Goal: Task Accomplishment & Management: Use online tool/utility

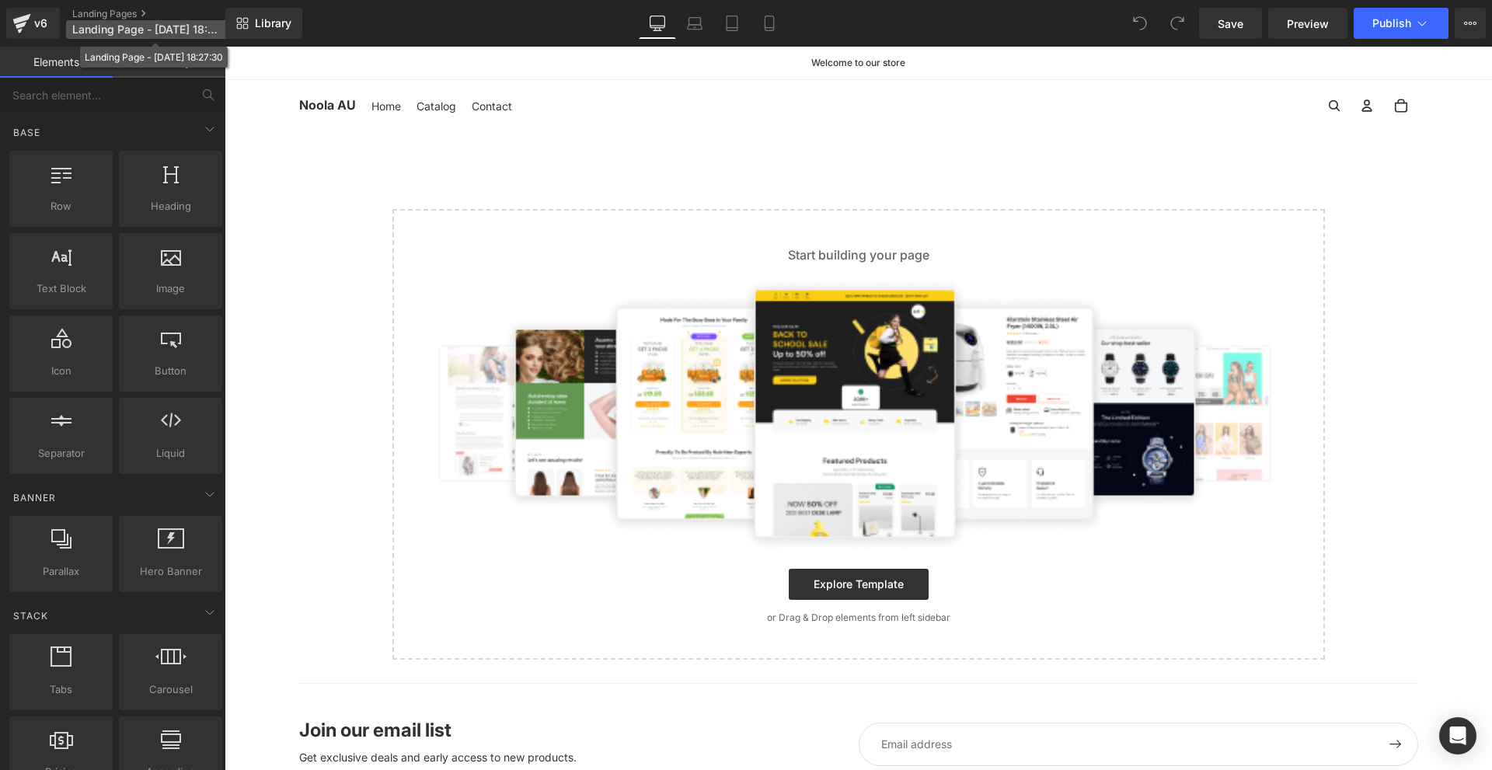
click at [170, 27] on span "Landing Page - Sep 18, 18:27:30" at bounding box center [146, 29] width 149 height 12
click at [155, 27] on span "Landing Page - Sep 18, 18:27:30" at bounding box center [146, 29] width 149 height 12
click at [163, 36] on p "Landing Page - Sep 18, 18:27:30" at bounding box center [155, 29] width 179 height 19
click at [162, 33] on span "Landing Page - Sep 18, 18:27:30" at bounding box center [146, 29] width 149 height 12
click at [120, 30] on span "Landing Page - Sep 18, 18:27:30" at bounding box center [146, 29] width 149 height 12
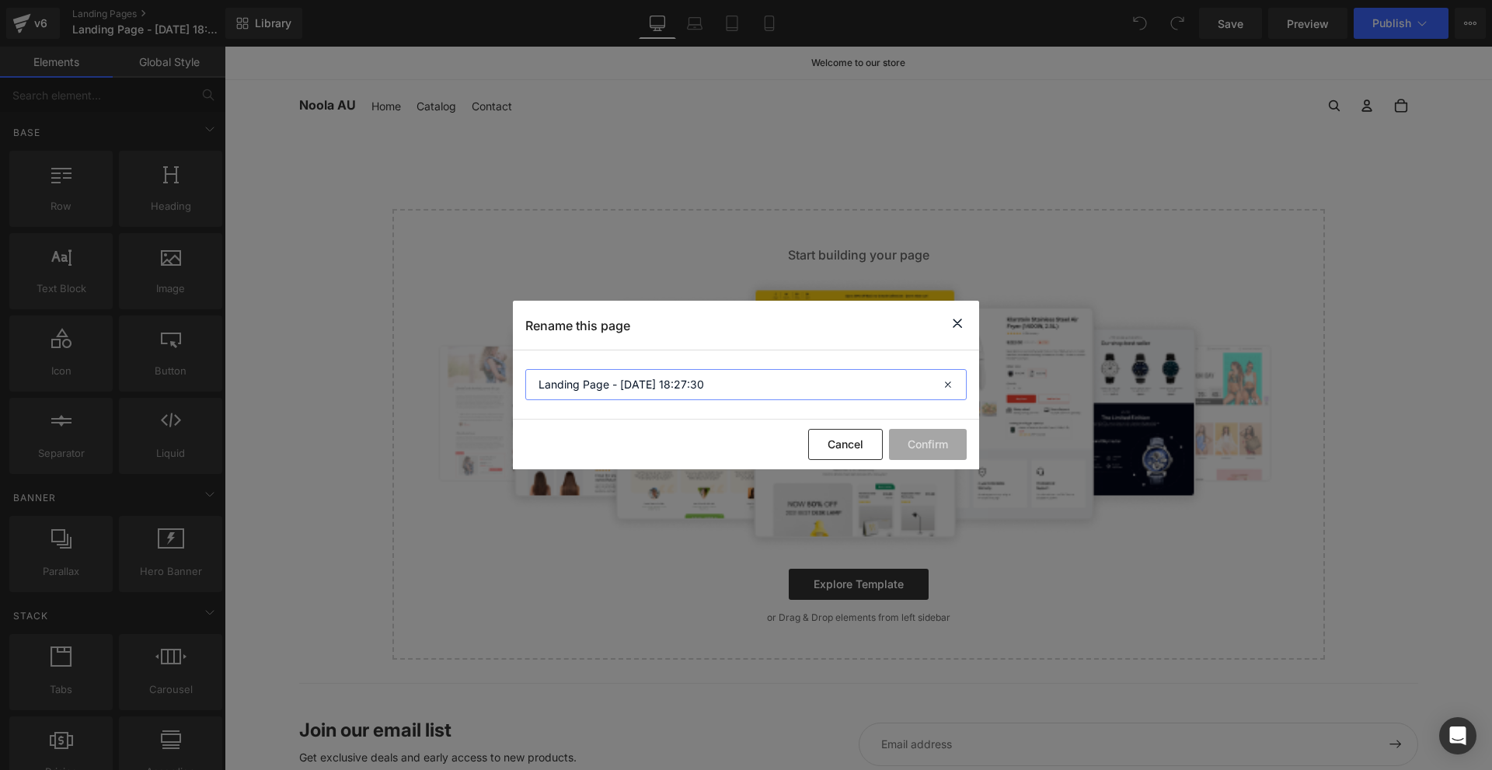
click at [677, 379] on input "Landing Page - Sep 18, 18:27:30" at bounding box center [745, 384] width 441 height 31
type input "OFFER 1"
click at [944, 447] on button "Confirm" at bounding box center [928, 444] width 78 height 31
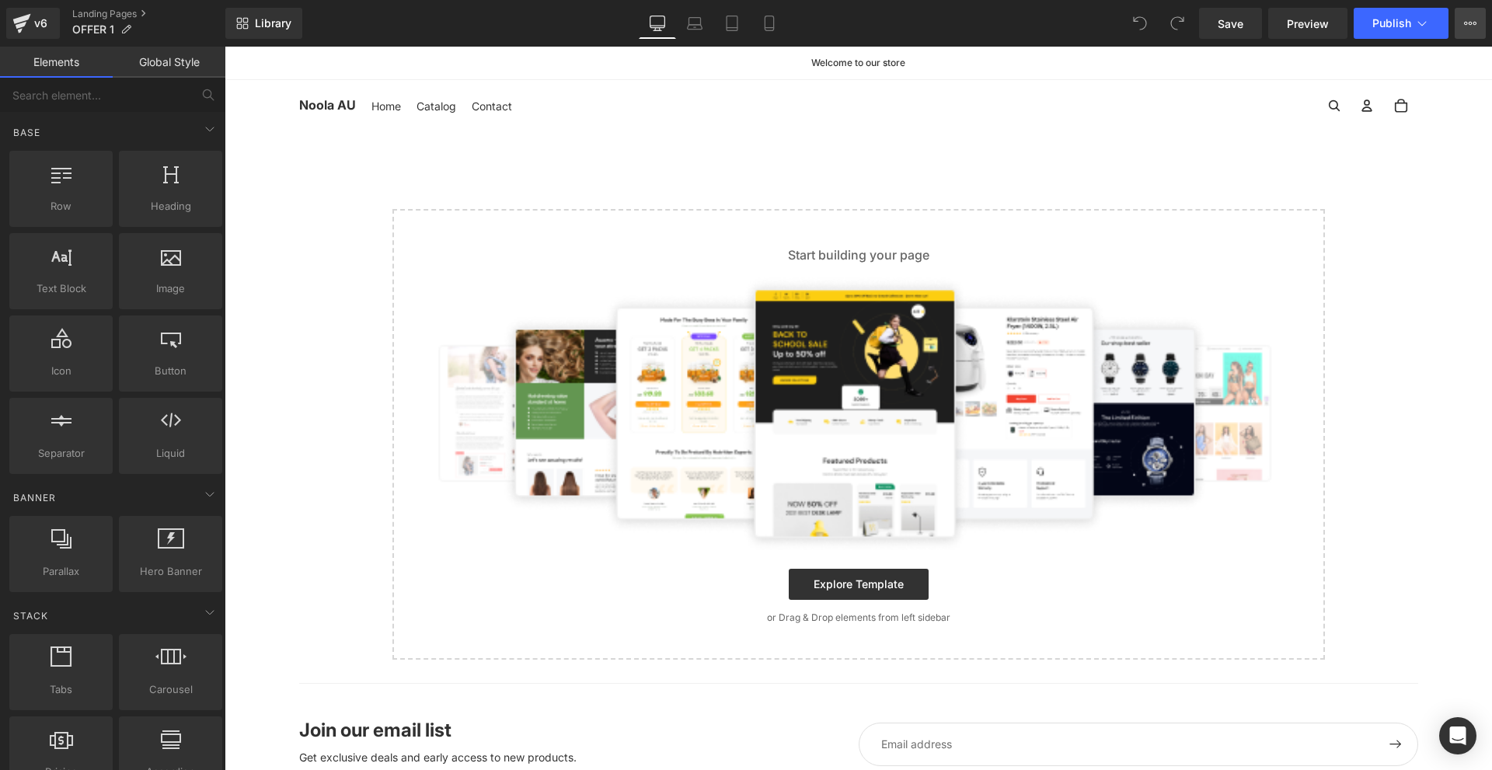
click at [1481, 30] on button "View Live Page View with current Template Save Template to Library Schedule Pub…" at bounding box center [1470, 23] width 31 height 31
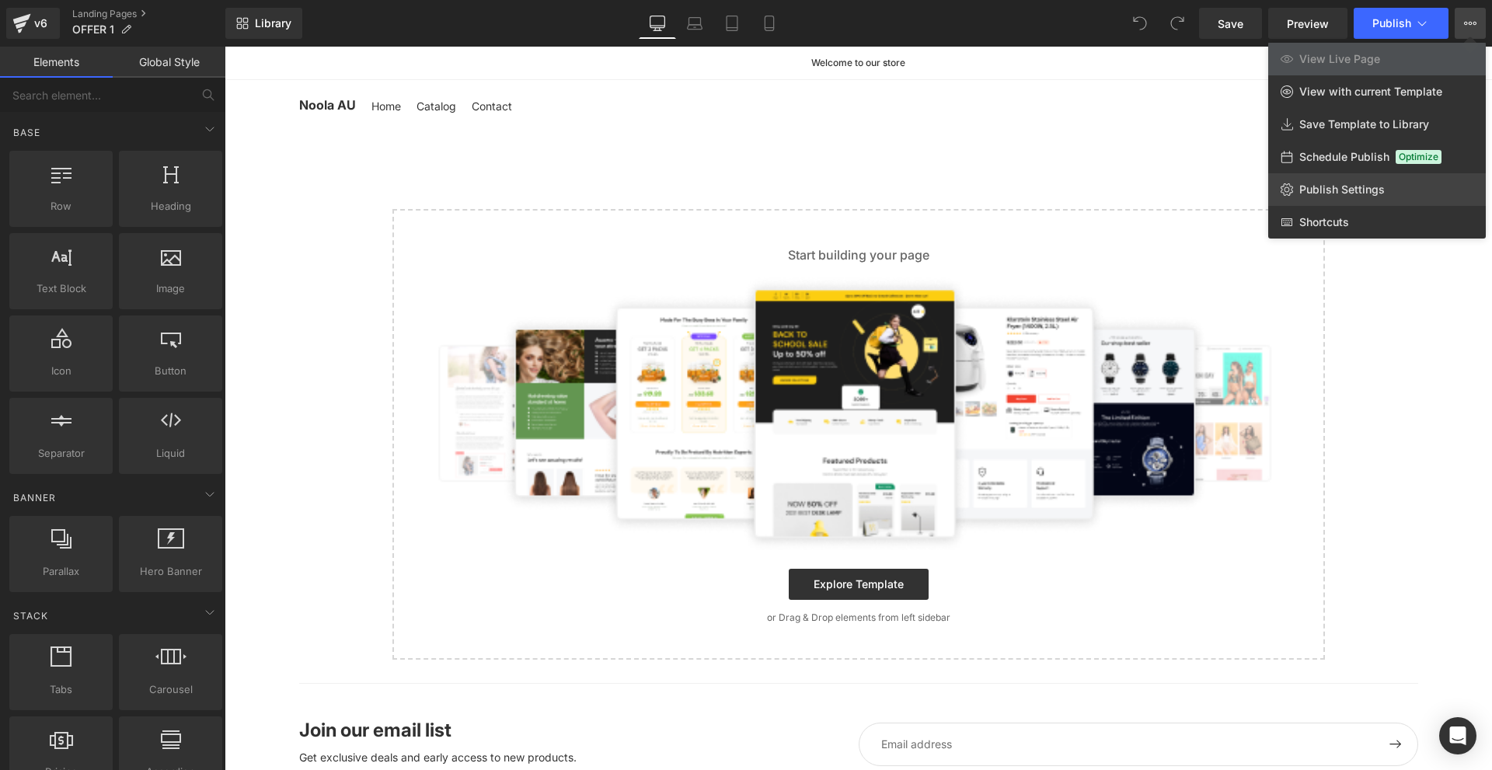
click at [1322, 185] on span "Publish Settings" at bounding box center [1343, 190] width 86 height 14
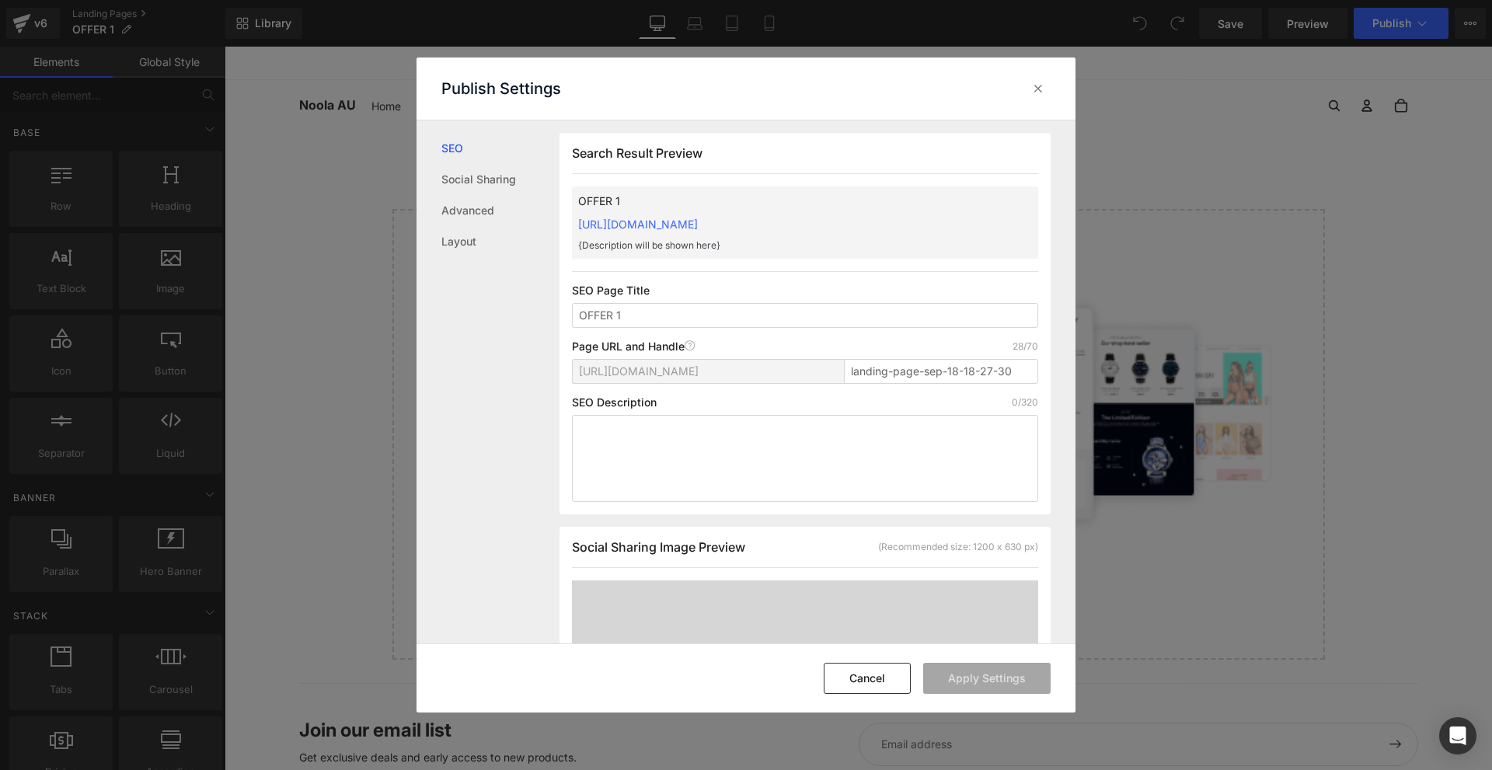
scroll to position [1, 0]
click at [491, 192] on link "Social Sharing" at bounding box center [500, 179] width 118 height 31
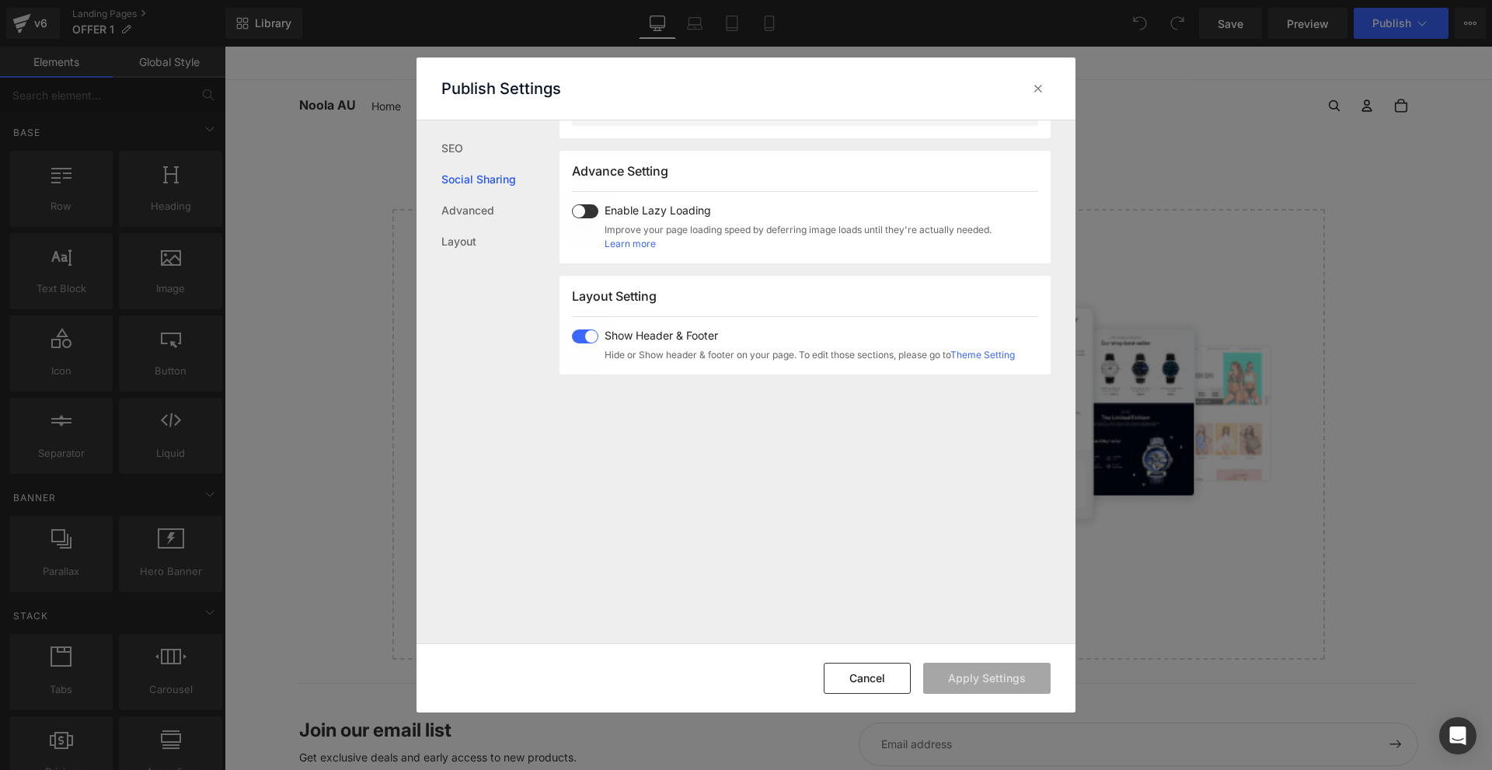
scroll to position [927, 0]
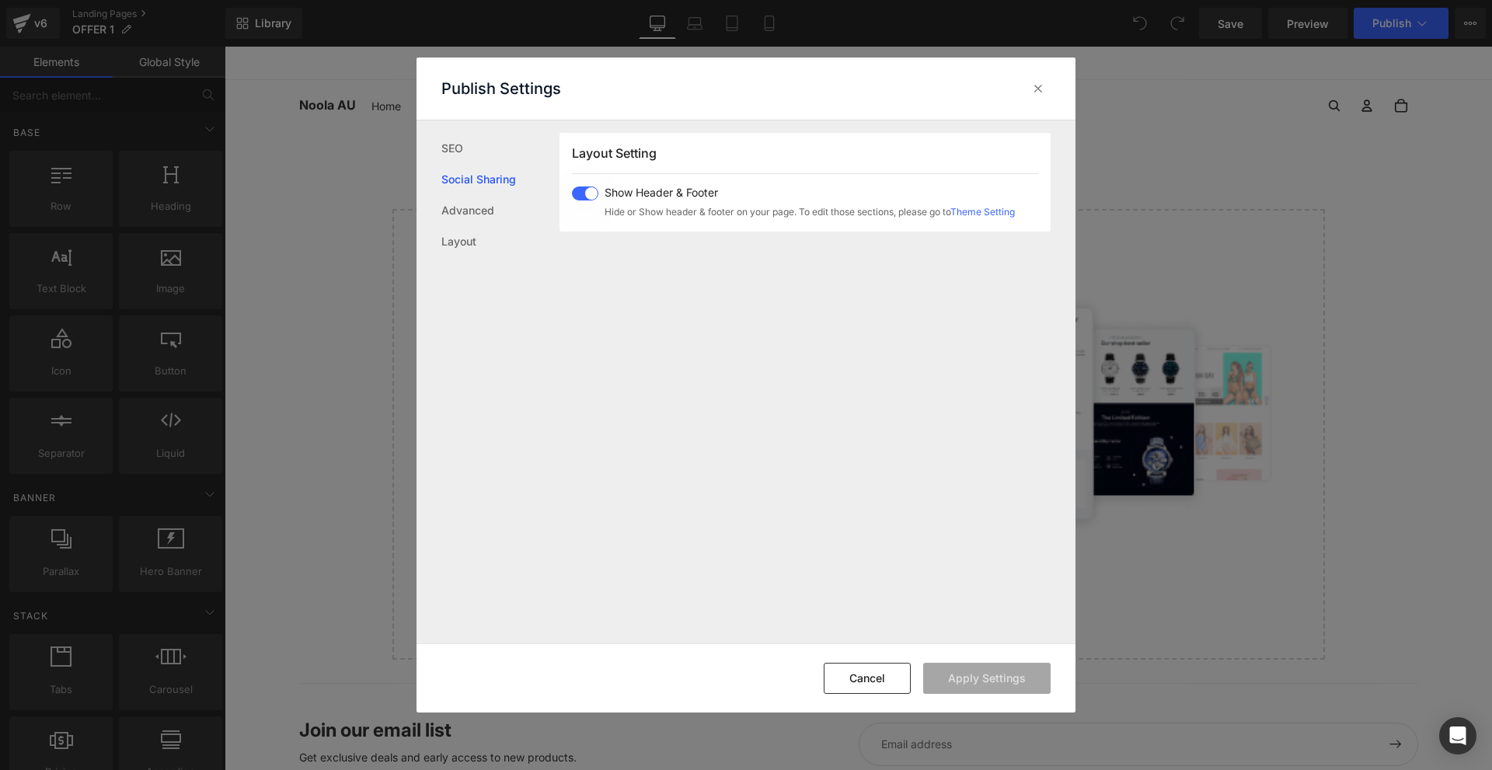
click at [582, 201] on div "Show Header & Footer Hide or Show header & footer on your page. To edit those s…" at bounding box center [793, 203] width 443 height 33
click at [961, 686] on button "Apply Settings" at bounding box center [986, 678] width 127 height 31
click at [1031, 93] on icon at bounding box center [1039, 89] width 16 height 16
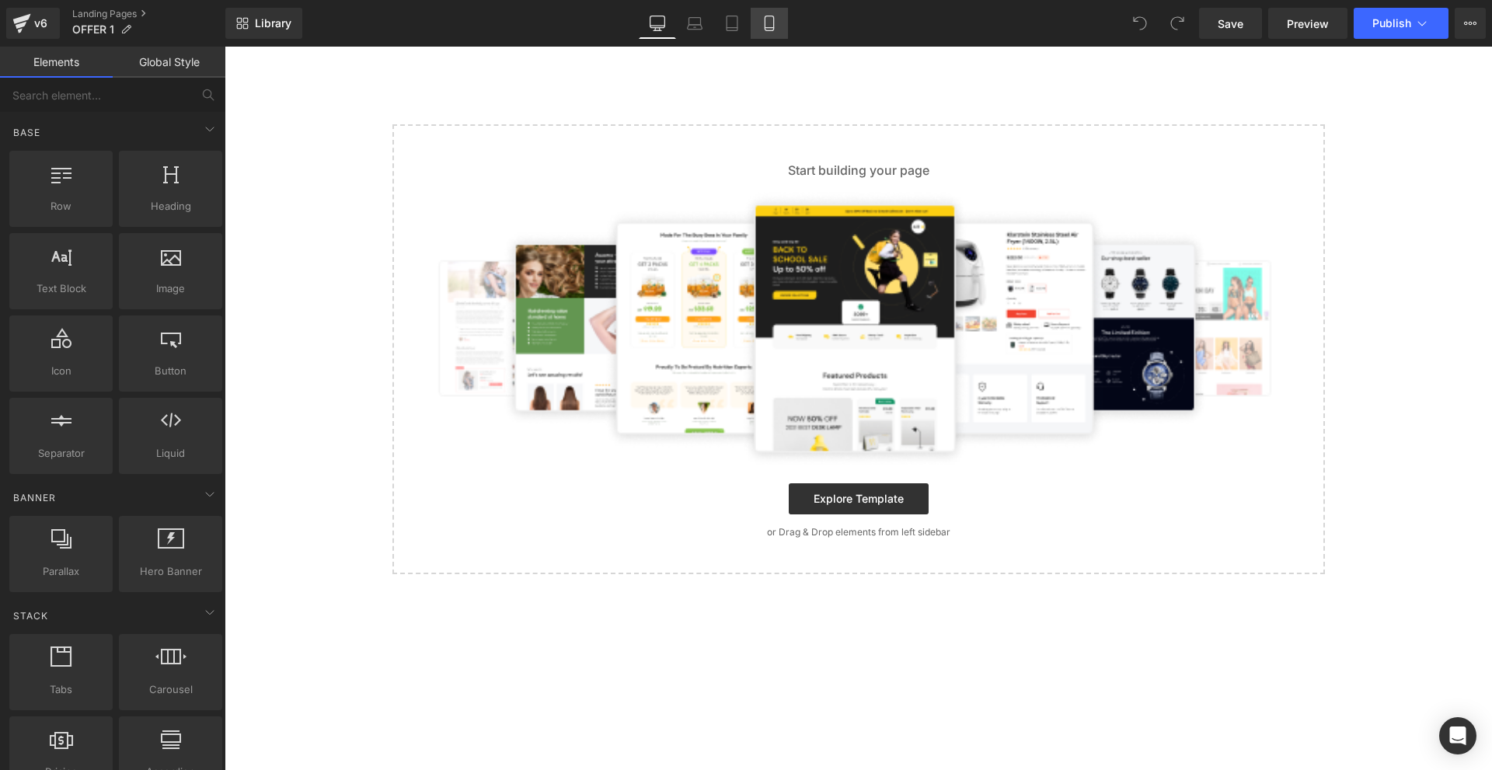
click at [780, 14] on link "Mobile" at bounding box center [769, 23] width 37 height 31
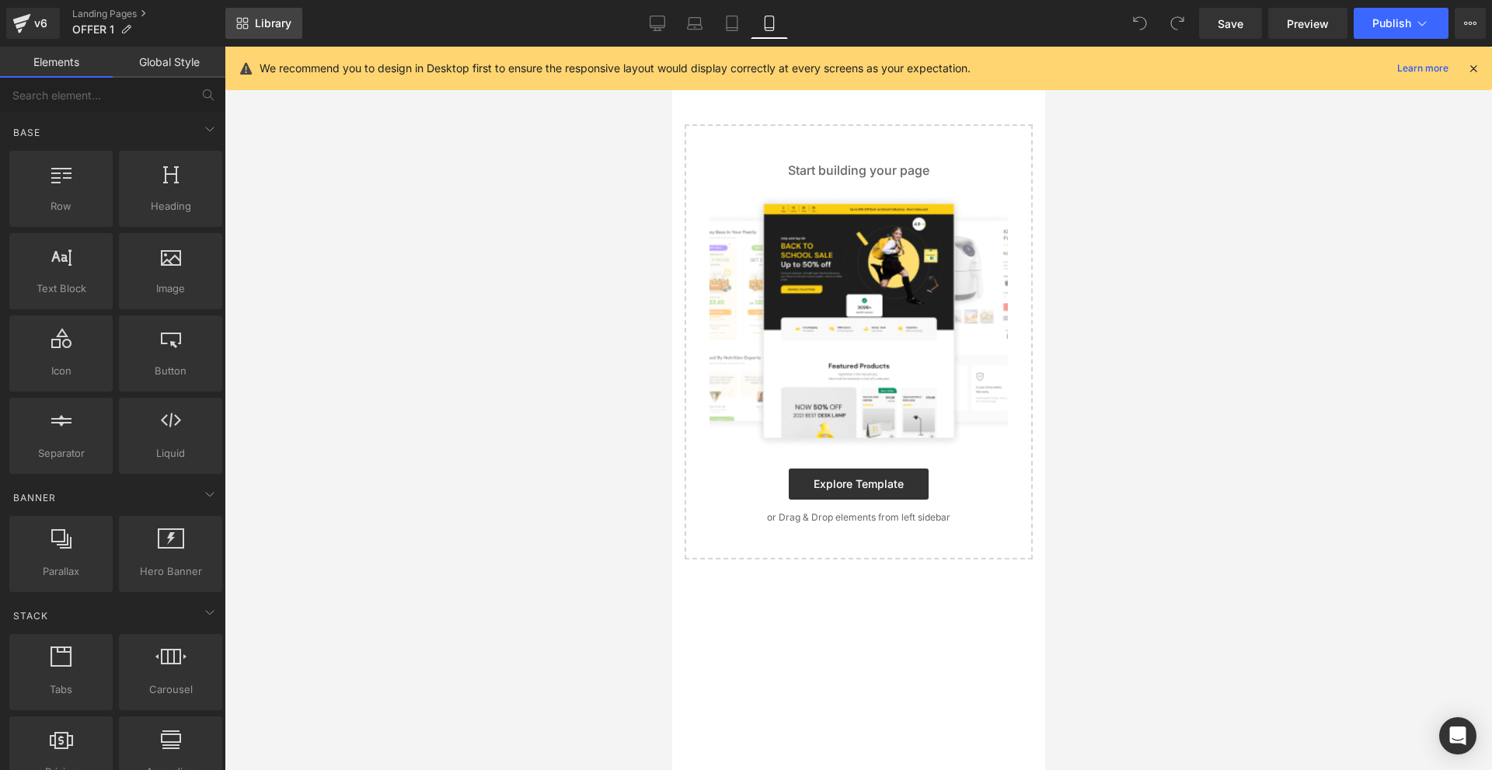
click at [246, 19] on icon at bounding box center [242, 23] width 12 height 12
click at [39, 34] on link "v6" at bounding box center [33, 23] width 54 height 31
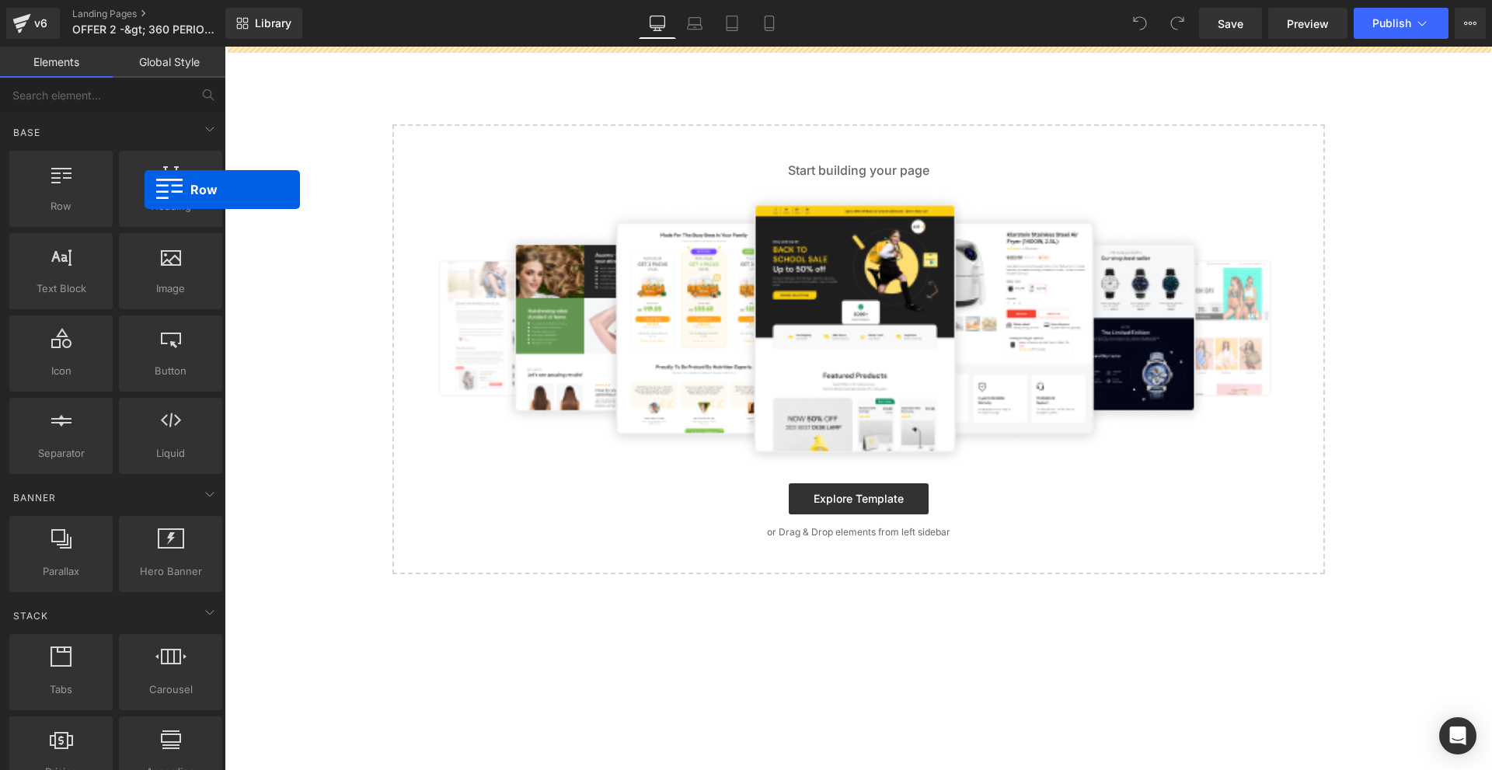
drag, startPoint x: 71, startPoint y: 197, endPoint x: 110, endPoint y: 192, distance: 39.9
click at [110, 192] on div "Row rows, columns, layouts, div" at bounding box center [61, 189] width 110 height 82
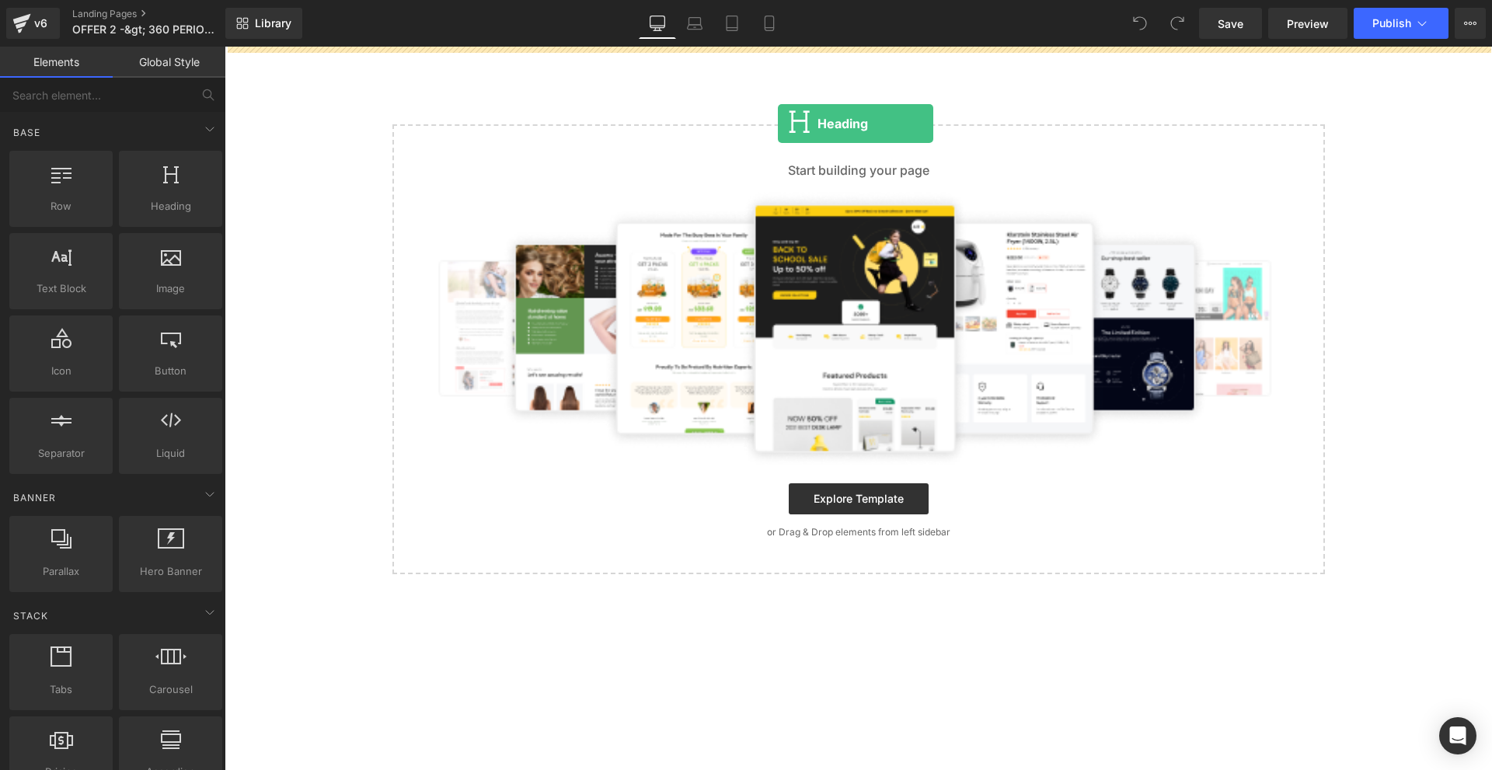
drag, startPoint x: 441, startPoint y: 239, endPoint x: 816, endPoint y: 119, distance: 394.0
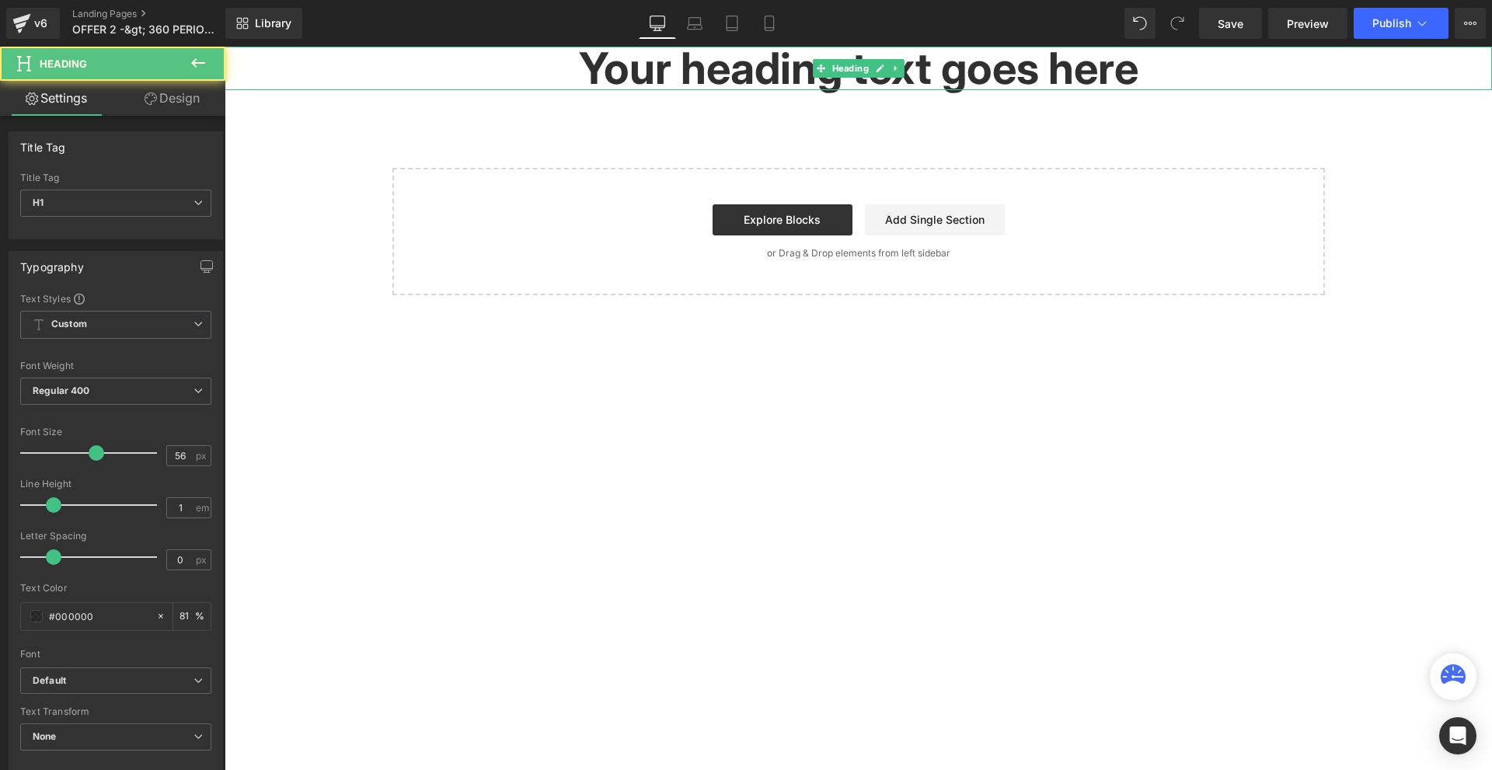
click at [795, 83] on h1 "Your heading text goes here" at bounding box center [859, 69] width 1268 height 44
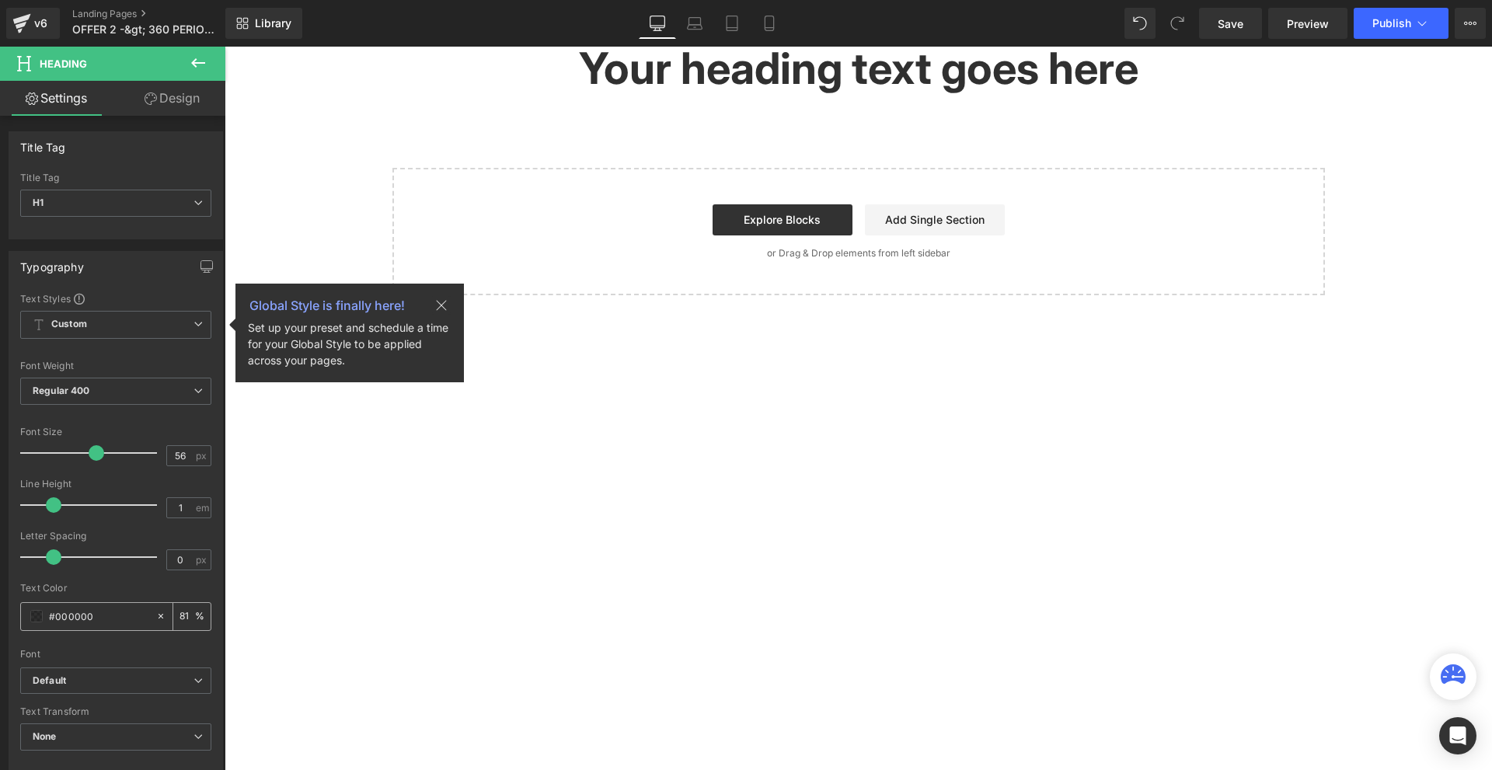
click at [34, 620] on span at bounding box center [36, 616] width 12 height 12
click at [103, 677] on b "Default" at bounding box center [113, 681] width 161 height 13
click at [110, 732] on p "Open Font Manager" at bounding box center [112, 739] width 87 height 14
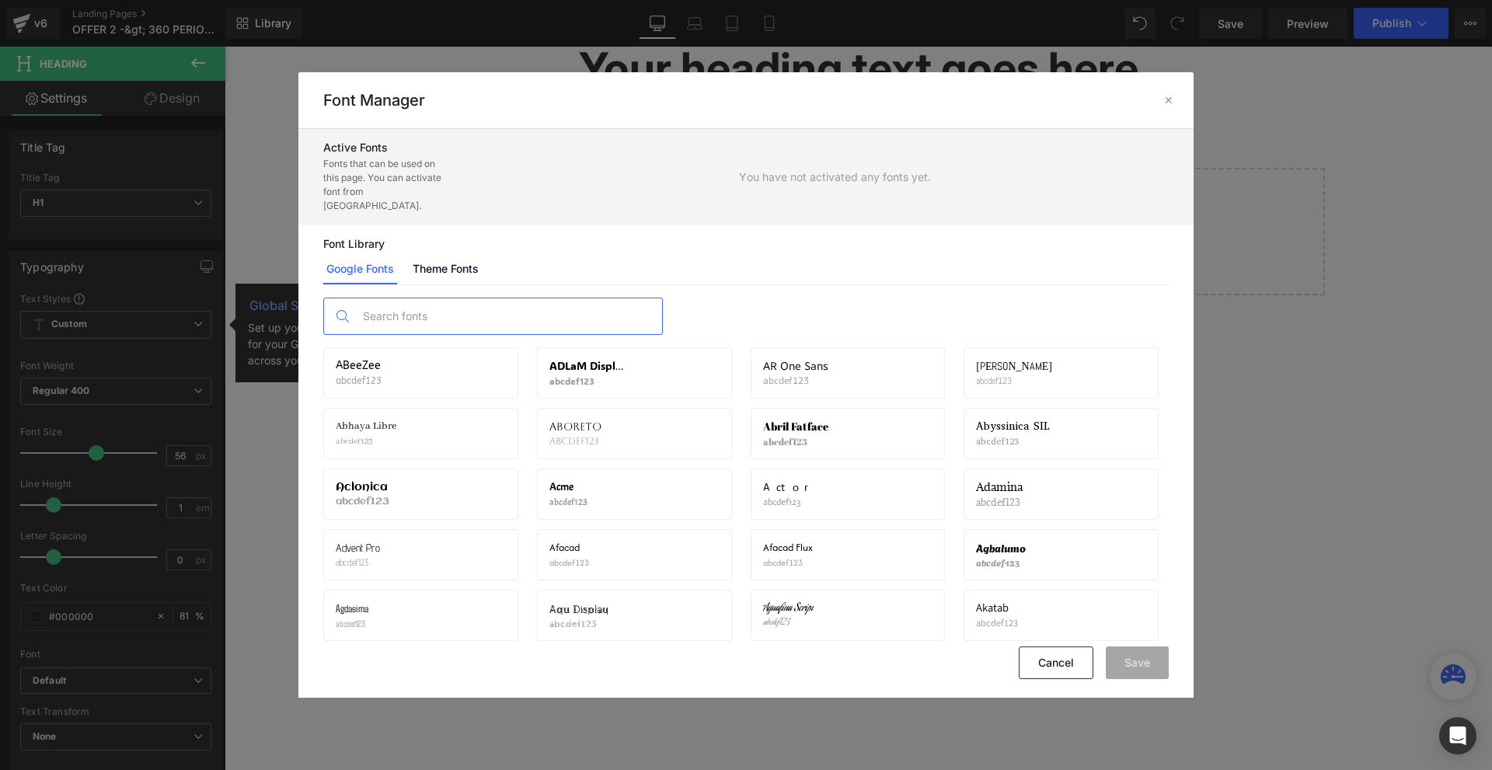
click at [467, 311] on input "text" at bounding box center [508, 316] width 307 height 36
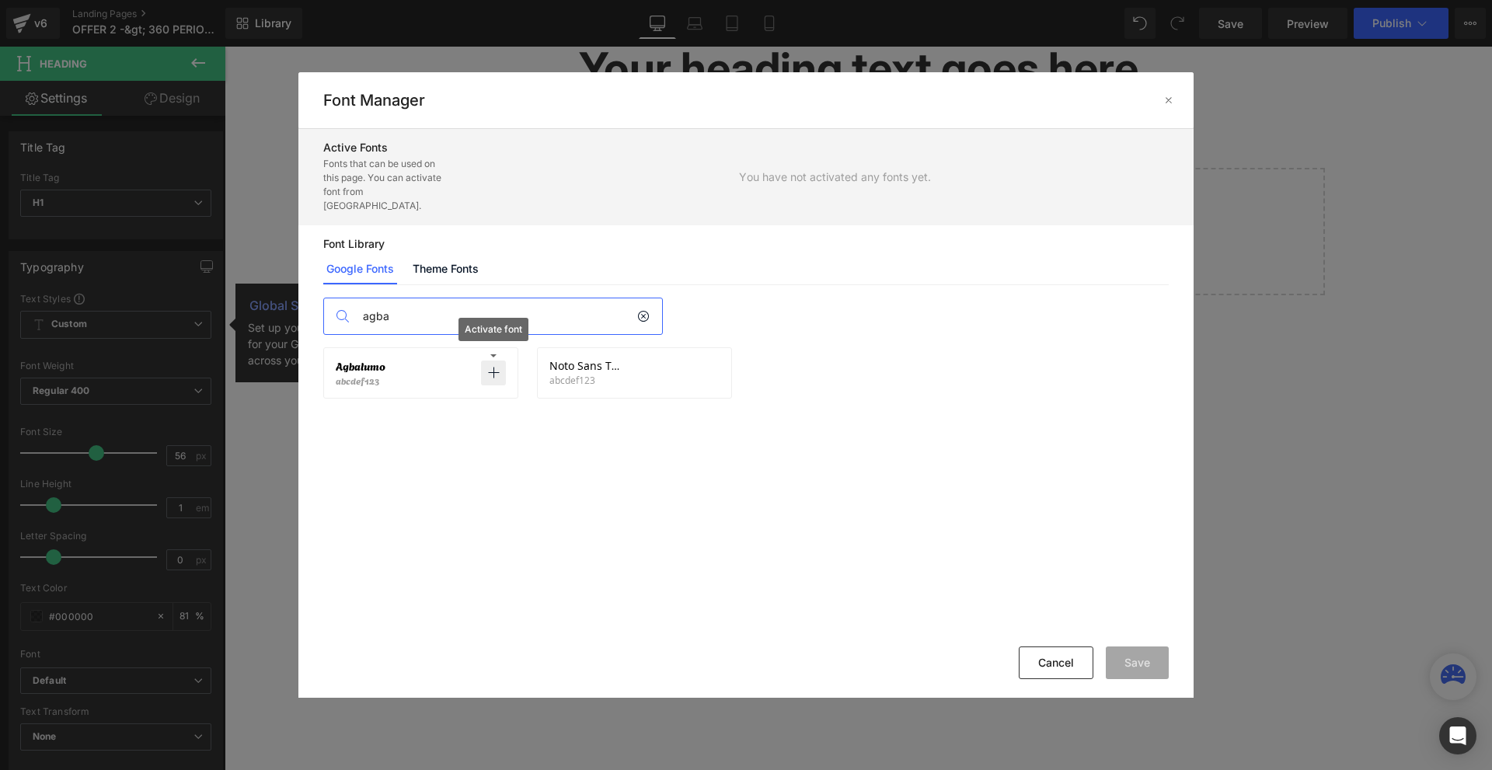
click at [499, 367] on icon at bounding box center [493, 373] width 12 height 12
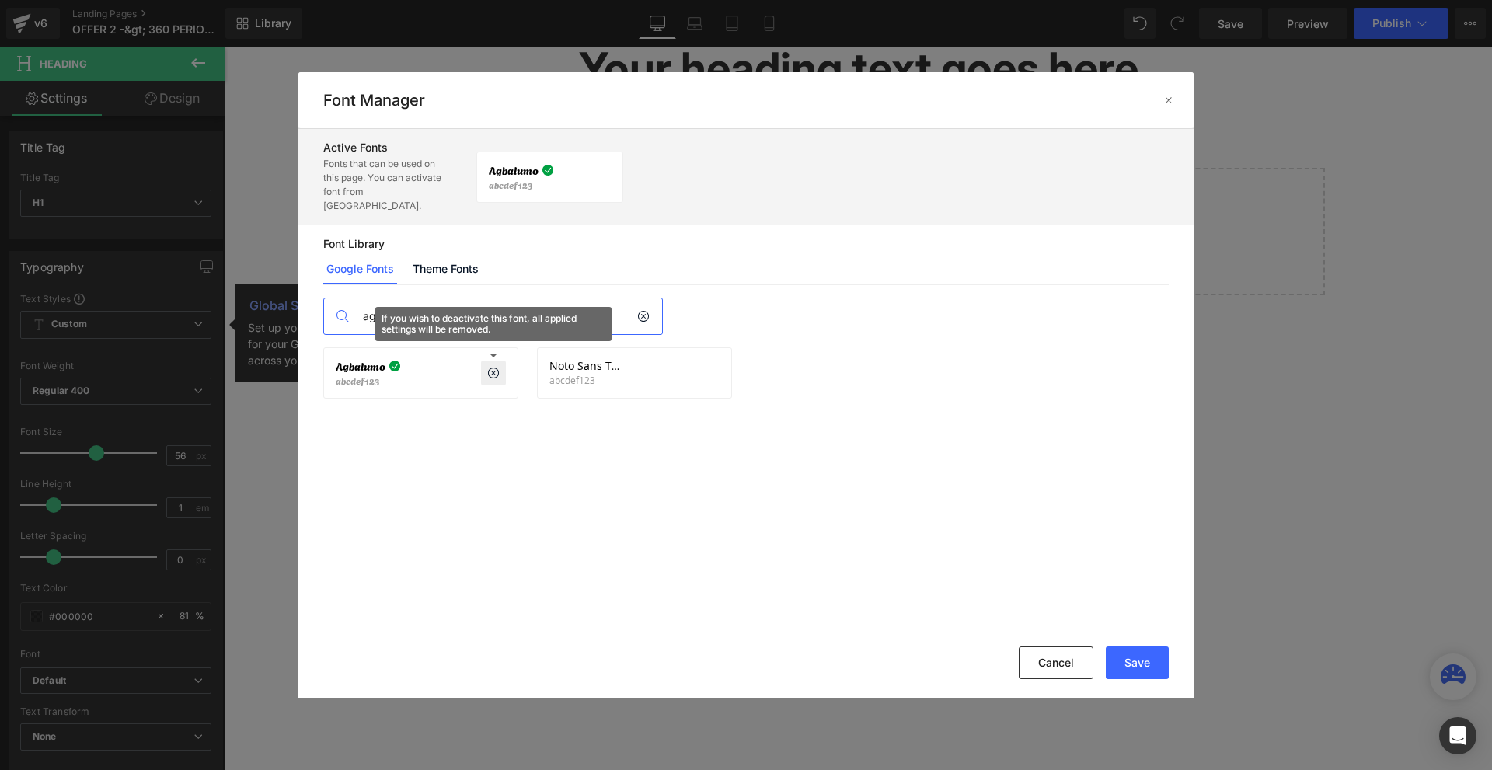
click at [457, 305] on input "agba" at bounding box center [496, 316] width 282 height 36
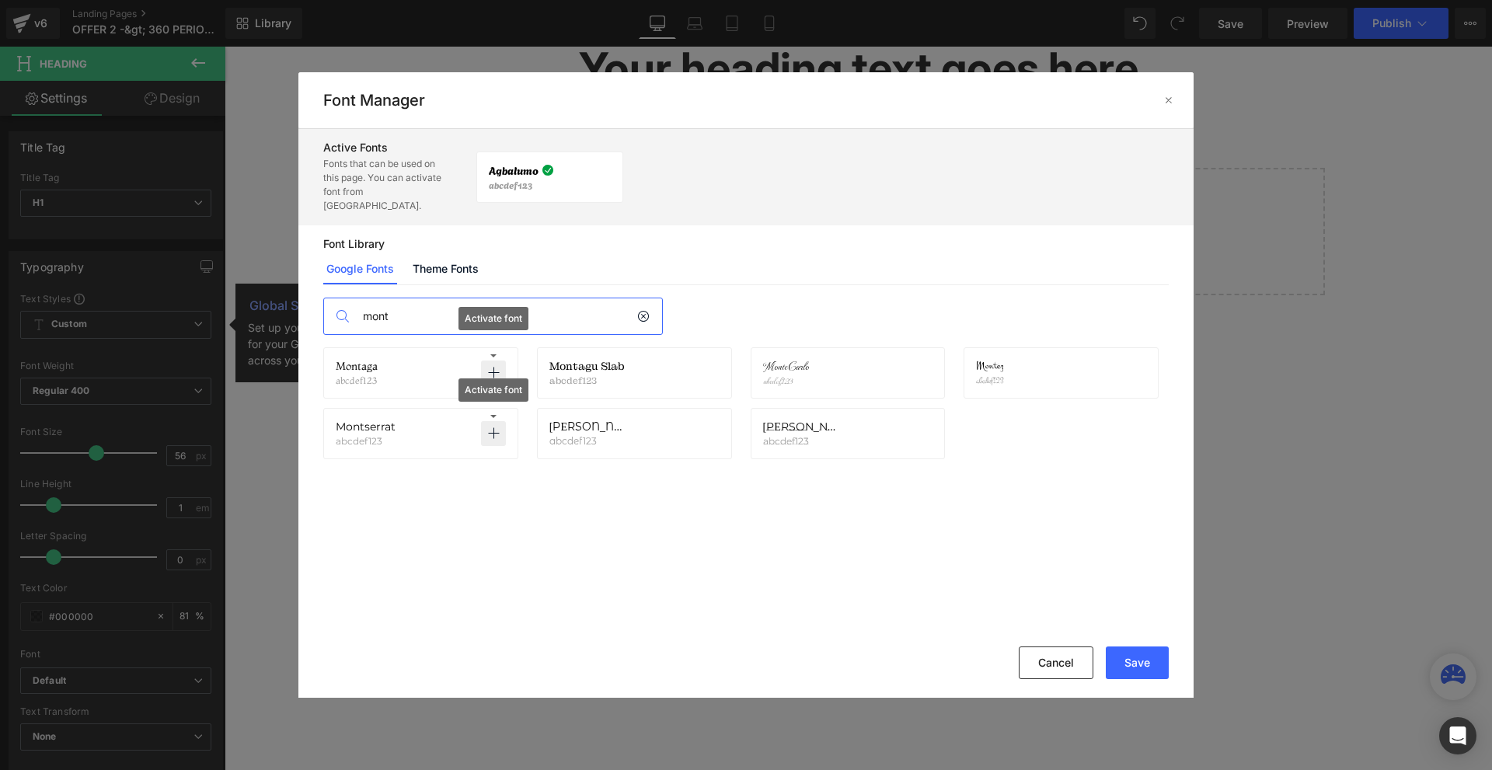
type input "mont"
click at [490, 428] on icon at bounding box center [493, 434] width 12 height 12
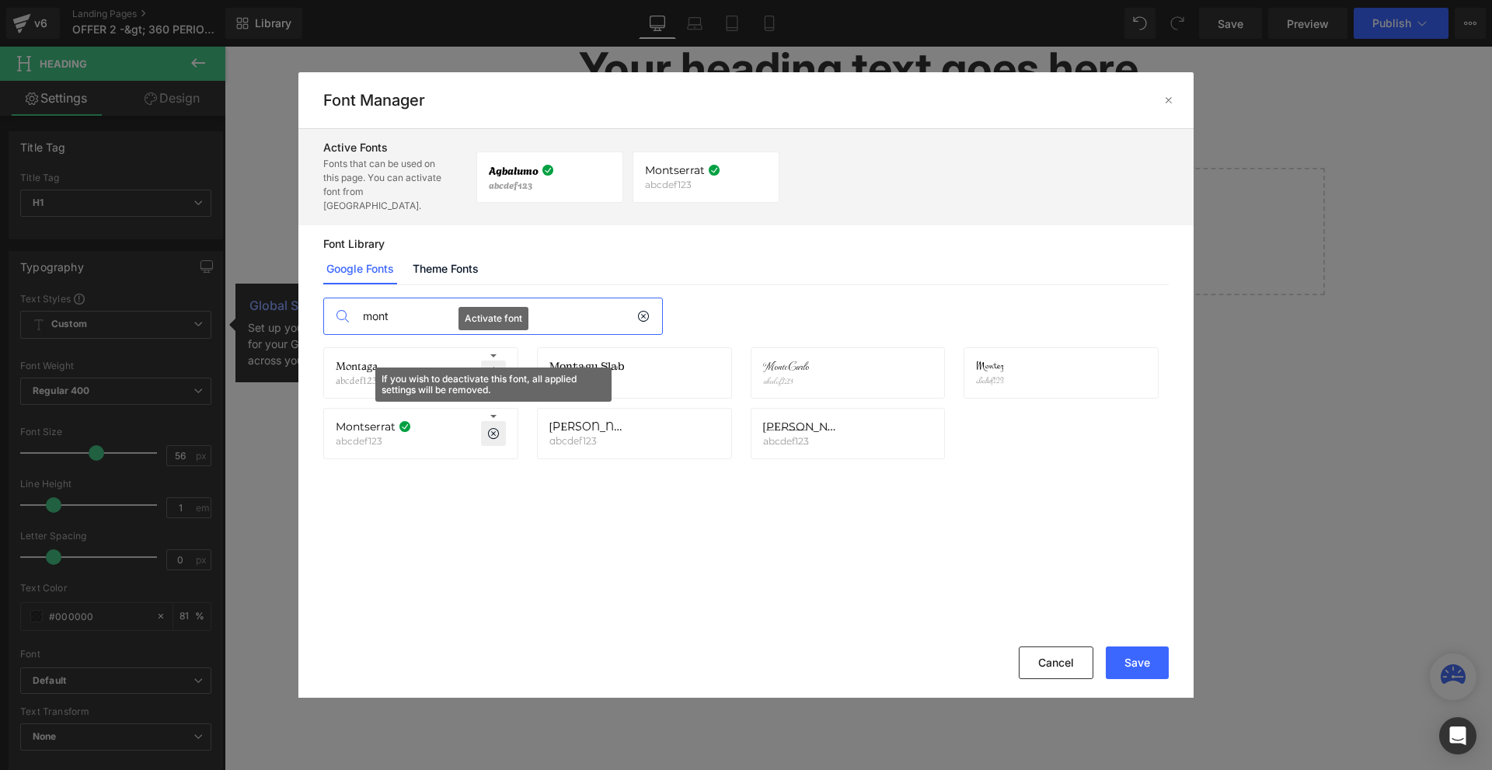
click at [503, 318] on input "mont" at bounding box center [496, 316] width 282 height 36
click at [504, 315] on input "mont" at bounding box center [496, 316] width 282 height 36
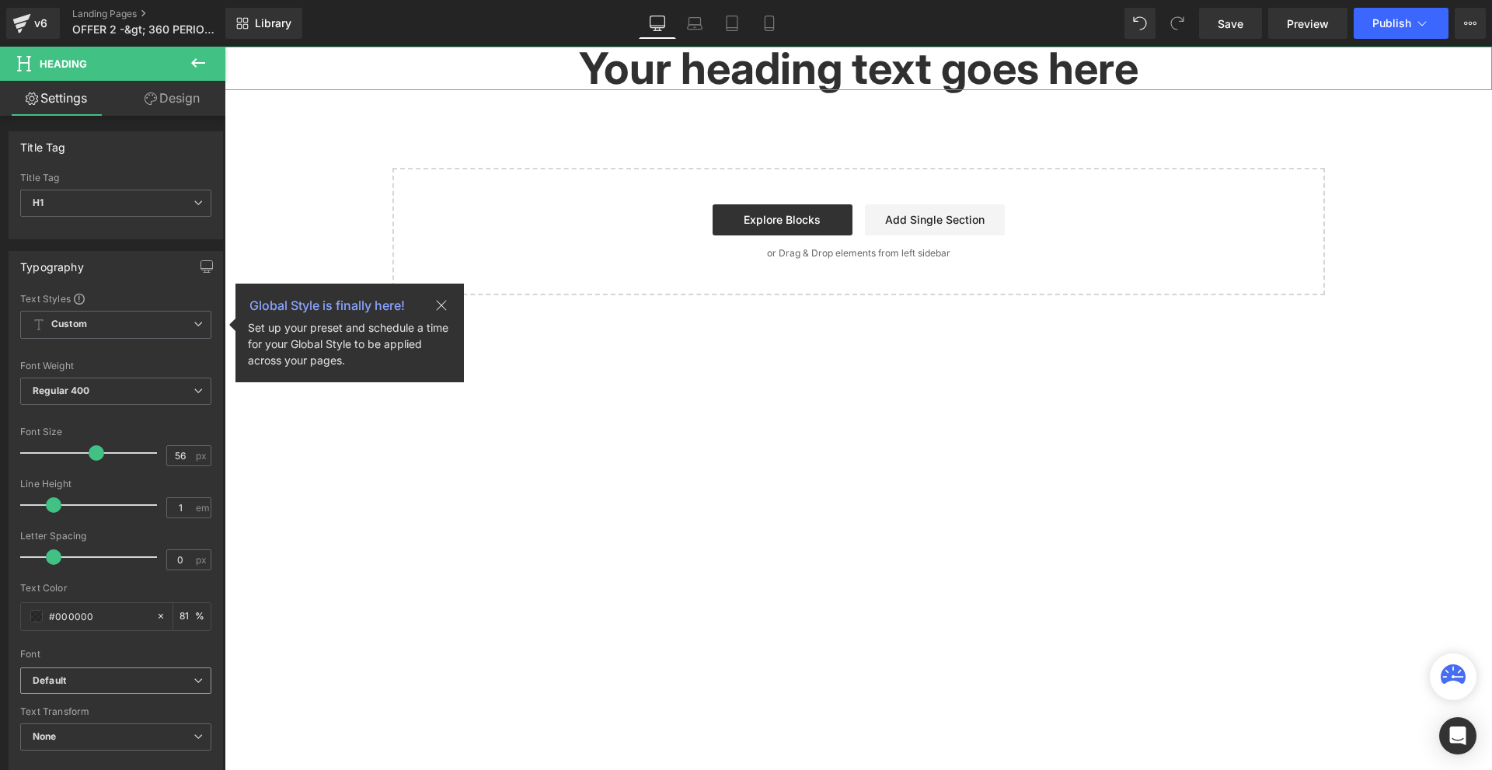
click at [106, 689] on span "Default" at bounding box center [115, 681] width 191 height 27
click at [90, 724] on div "Open Font Manager" at bounding box center [112, 738] width 185 height 33
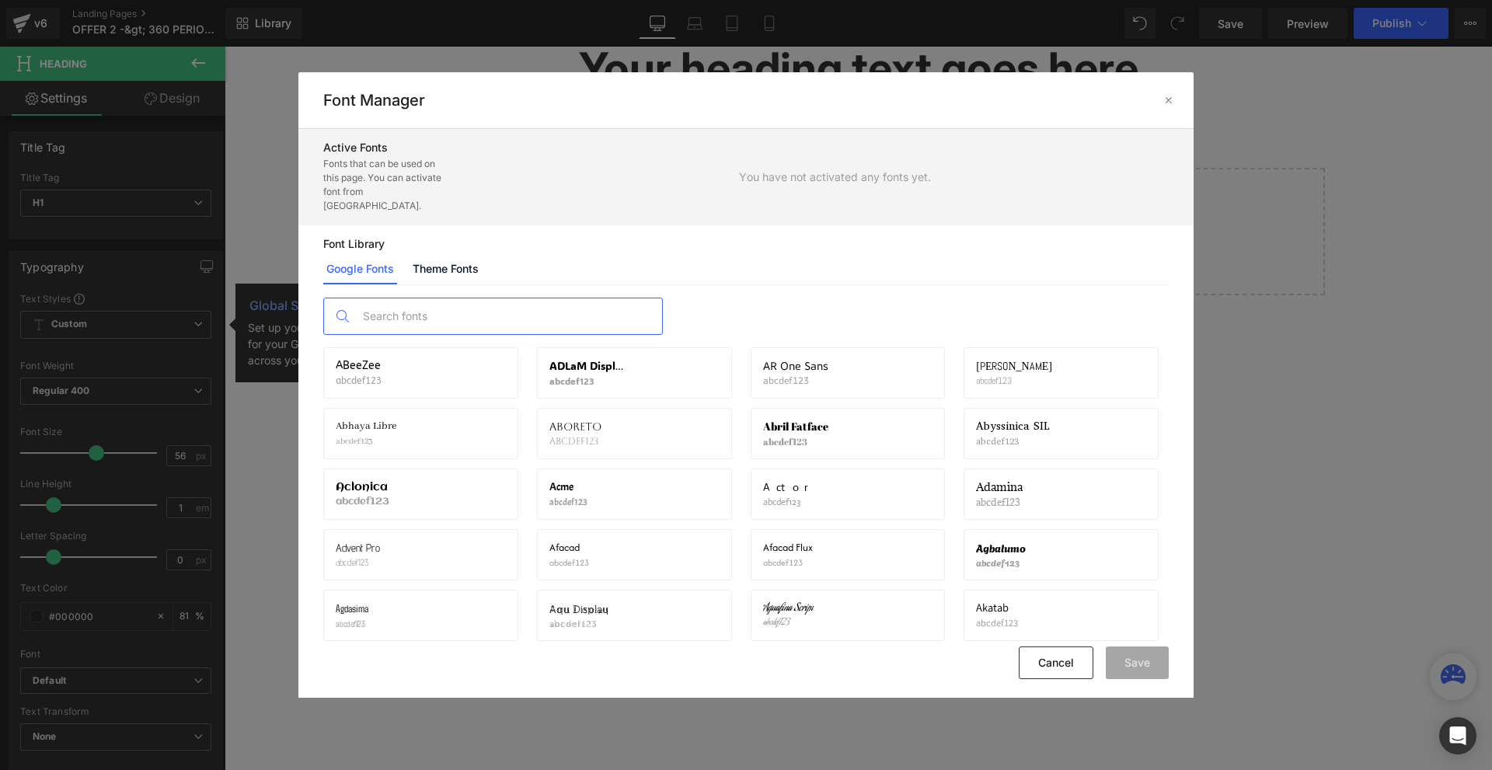
click at [448, 310] on input "text" at bounding box center [508, 316] width 307 height 36
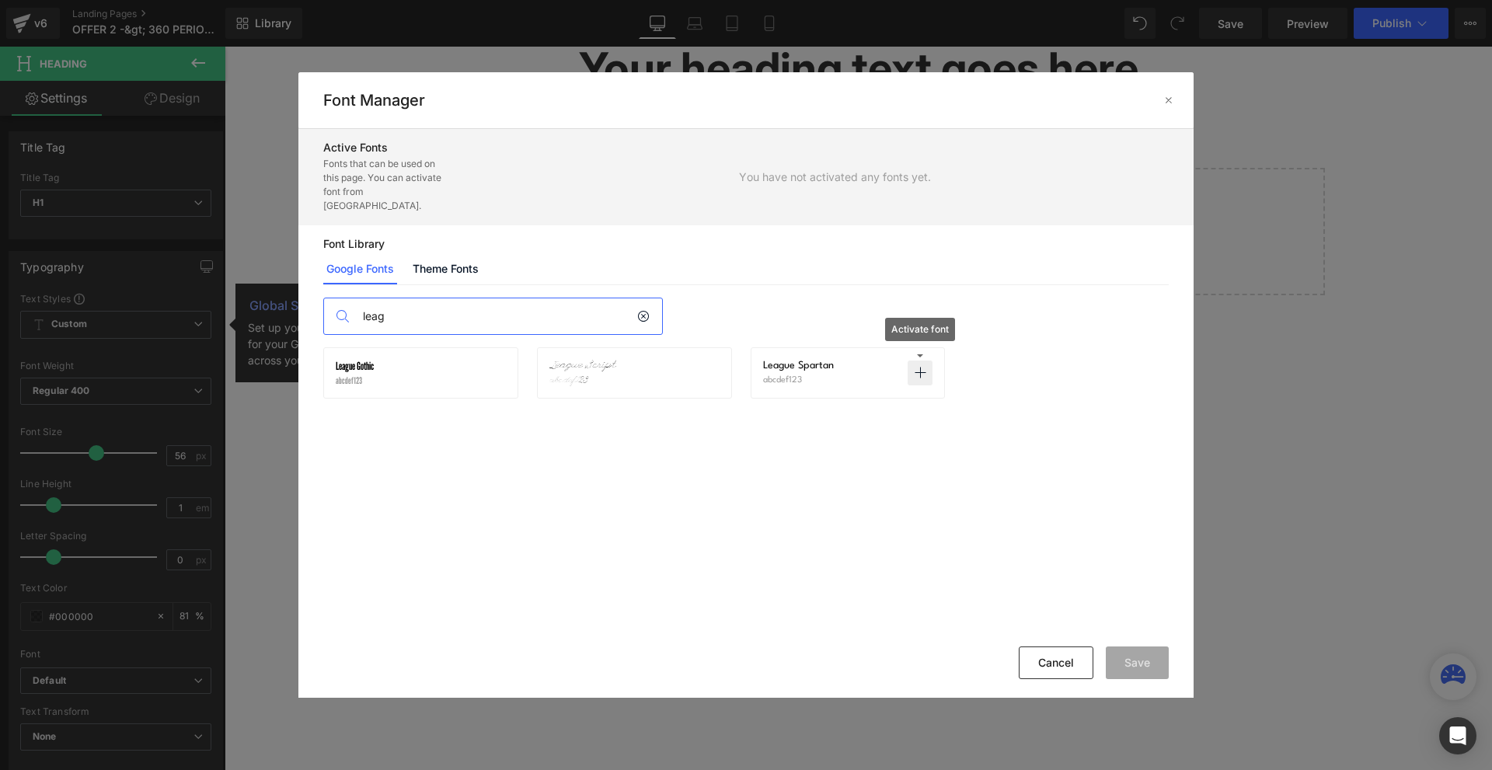
type input "leag"
click at [921, 367] on icon at bounding box center [920, 373] width 12 height 12
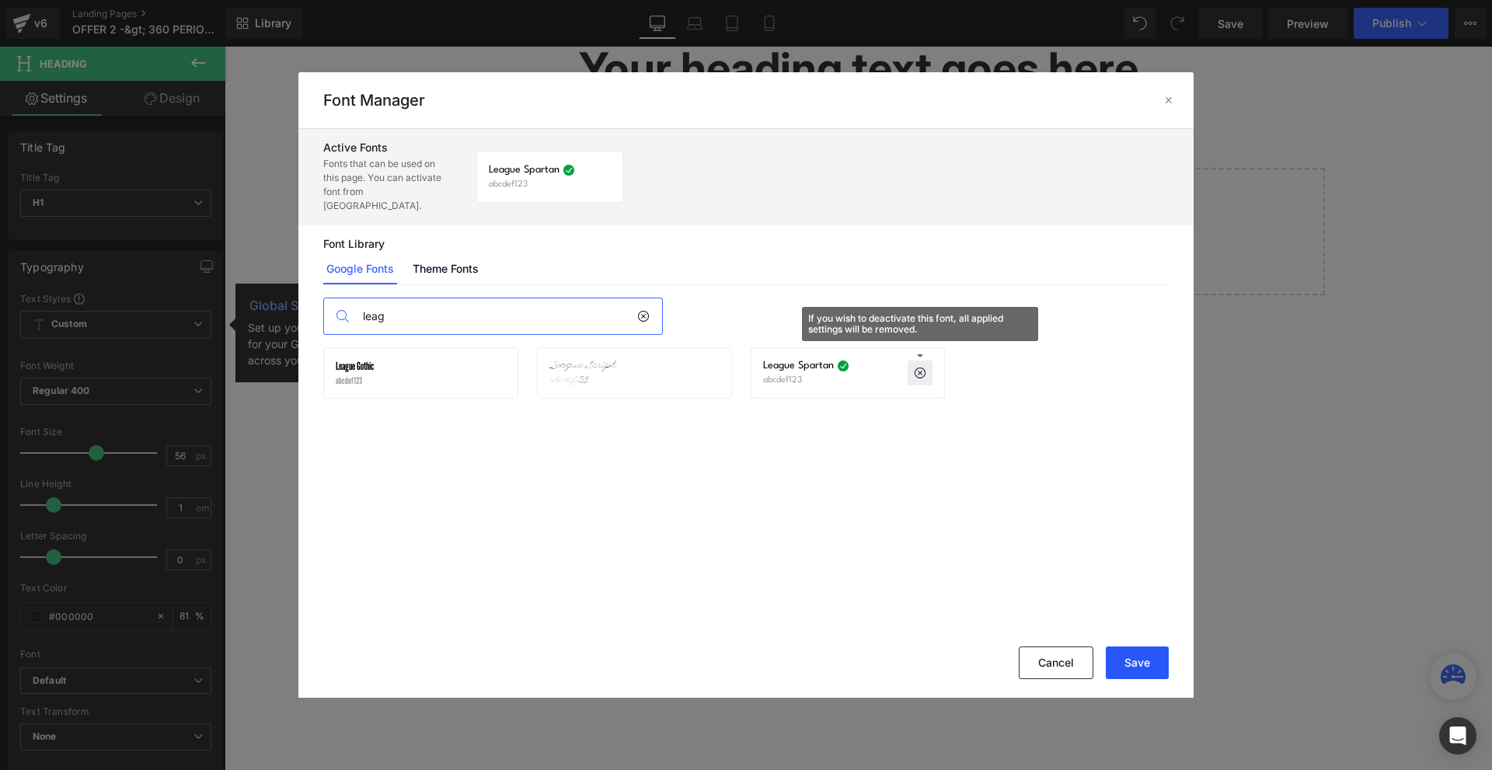
click at [1153, 655] on button "Save" at bounding box center [1137, 663] width 63 height 33
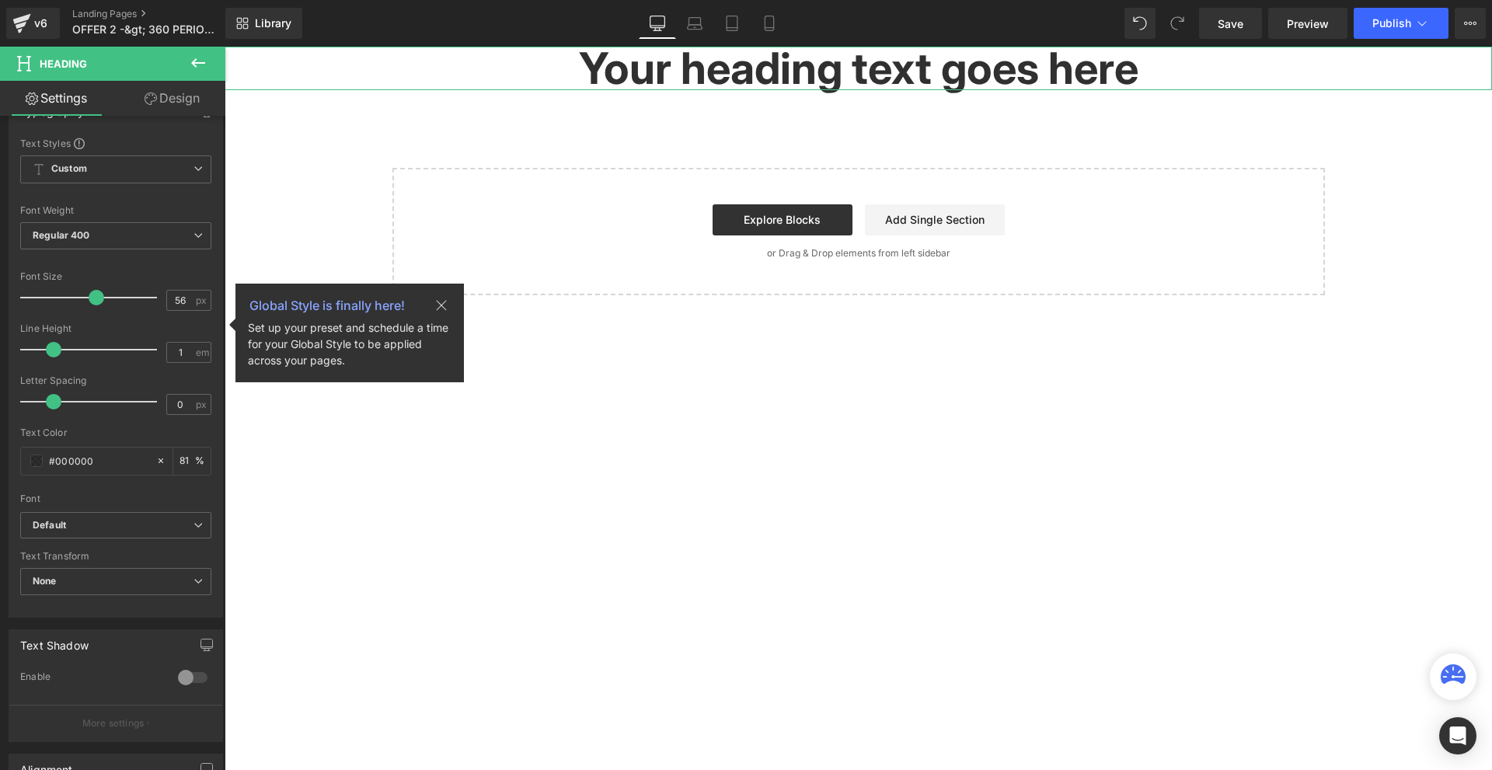
scroll to position [233, 0]
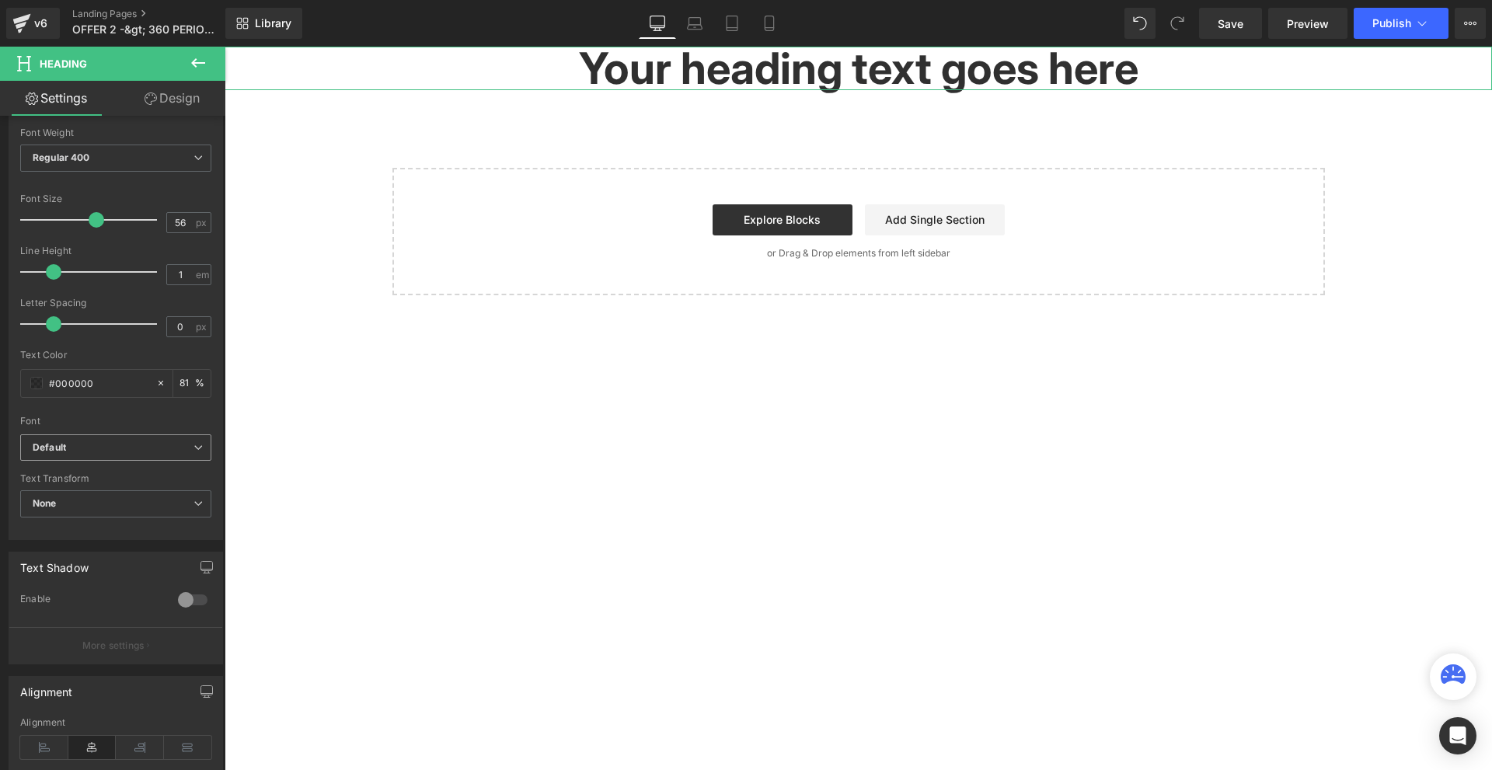
click at [99, 448] on b "Default" at bounding box center [113, 447] width 161 height 13
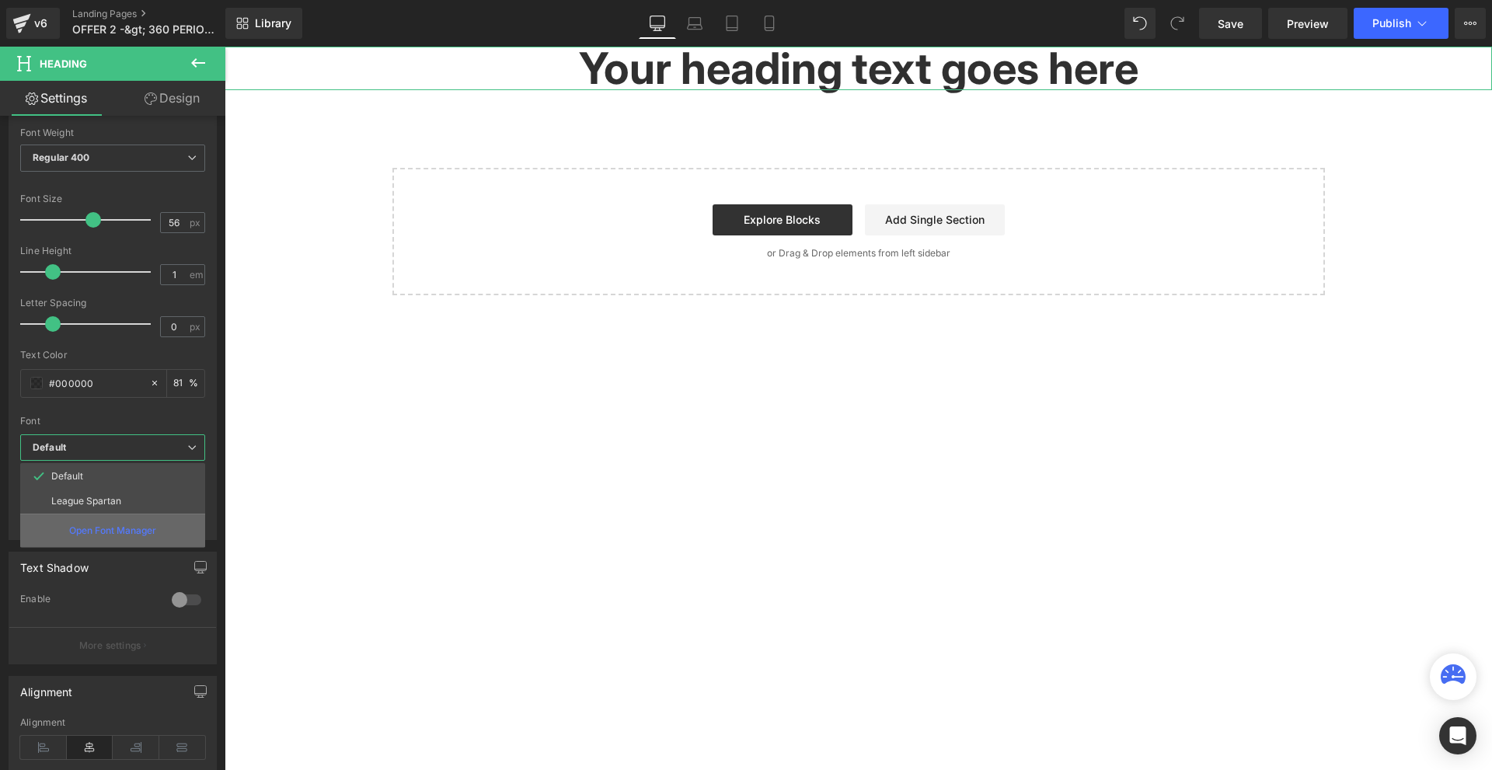
click at [132, 532] on p "Open Font Manager" at bounding box center [112, 531] width 87 height 14
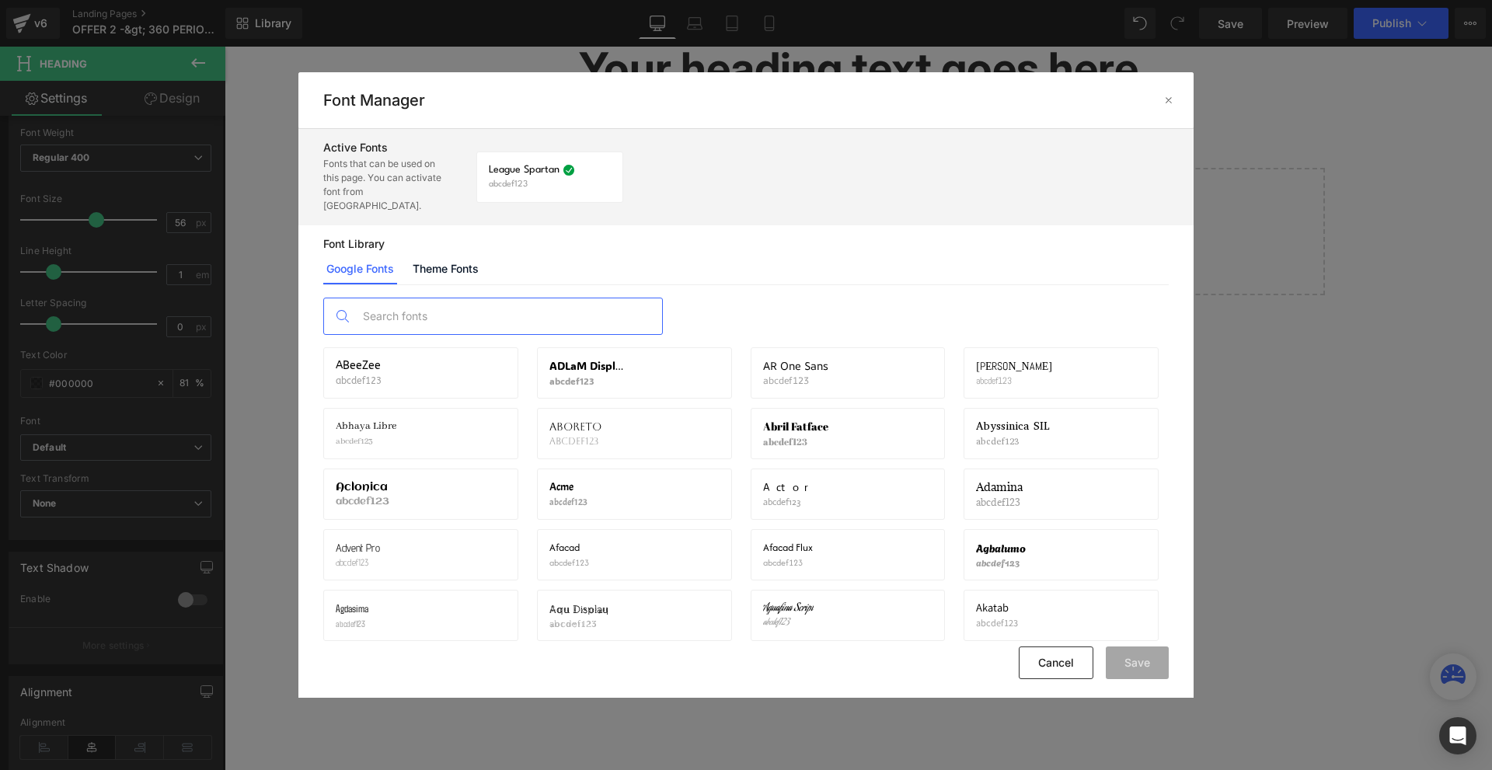
click at [504, 298] on input "text" at bounding box center [508, 316] width 307 height 36
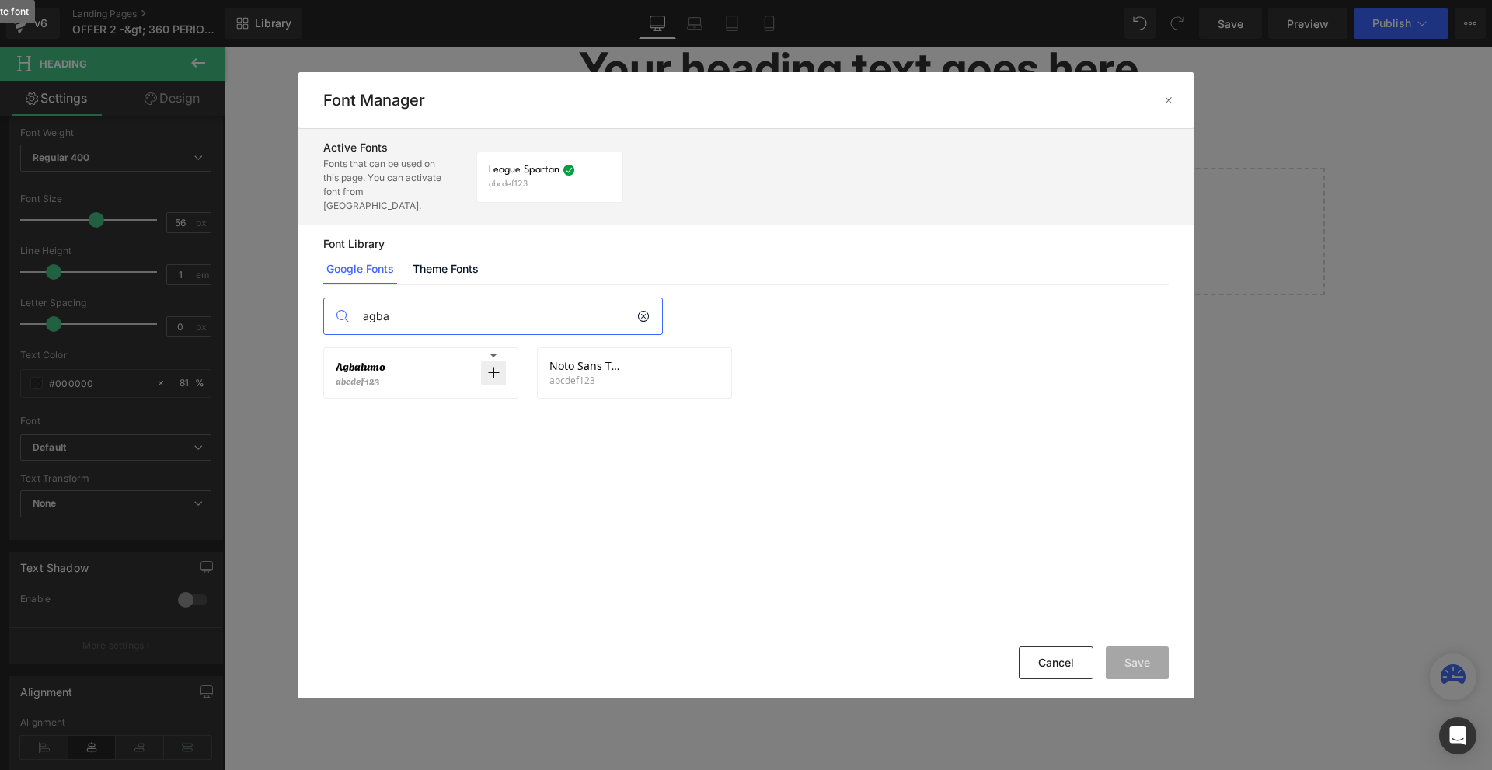
type input "agba"
click at [496, 361] on p at bounding box center [493, 373] width 25 height 25
click at [1137, 658] on button "Save" at bounding box center [1137, 663] width 63 height 33
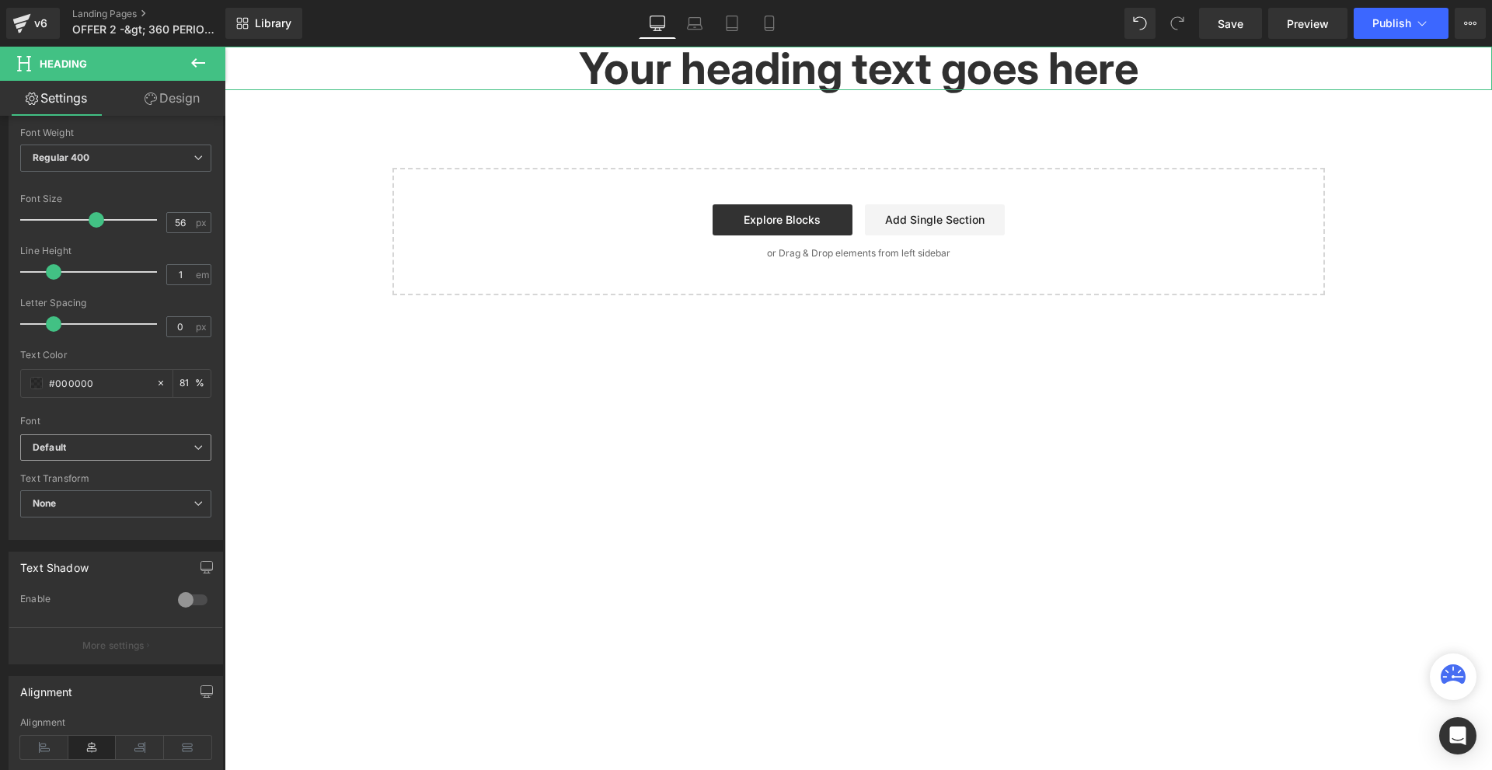
click at [91, 455] on span "Default" at bounding box center [115, 447] width 191 height 27
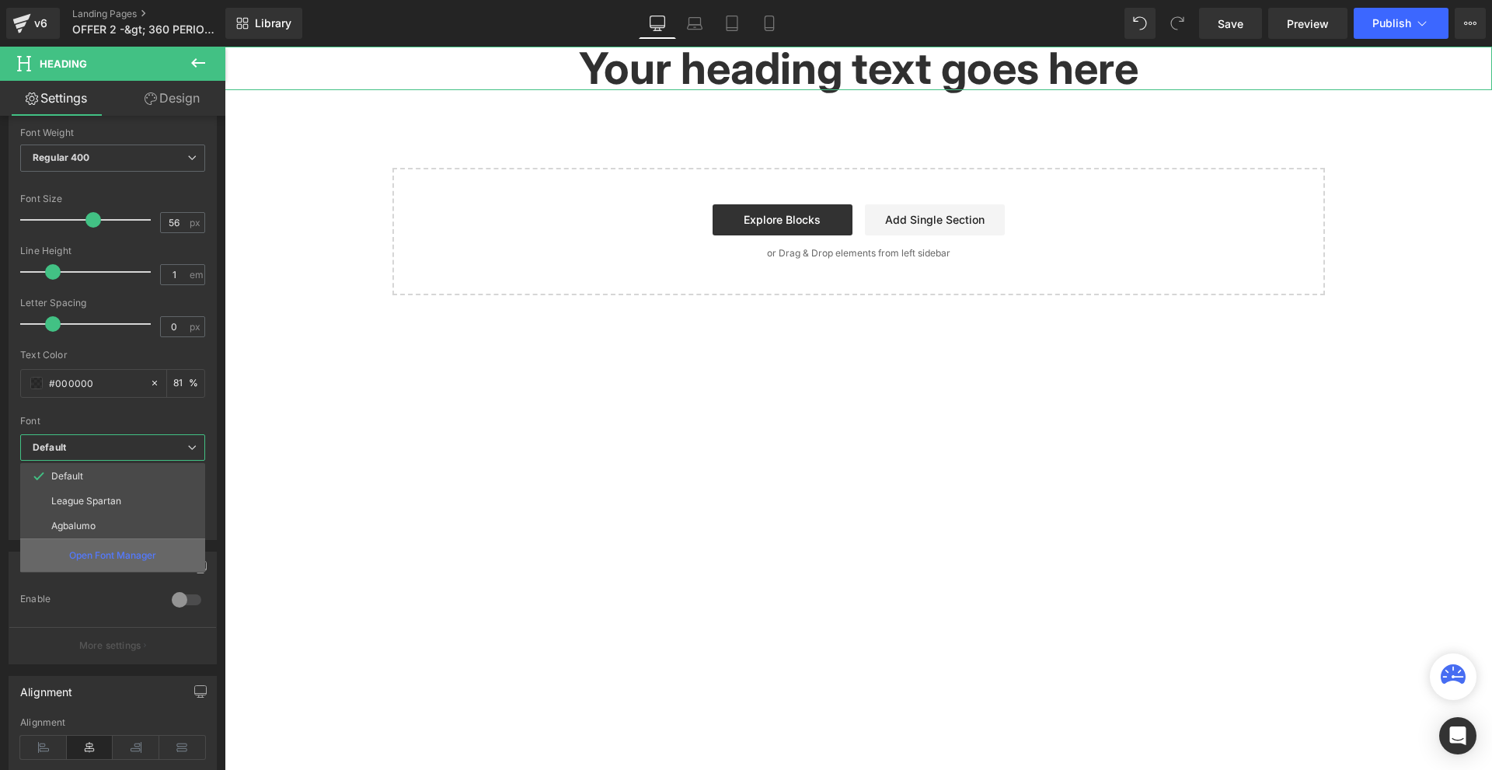
click at [101, 546] on div "Open Font Manager" at bounding box center [112, 555] width 185 height 33
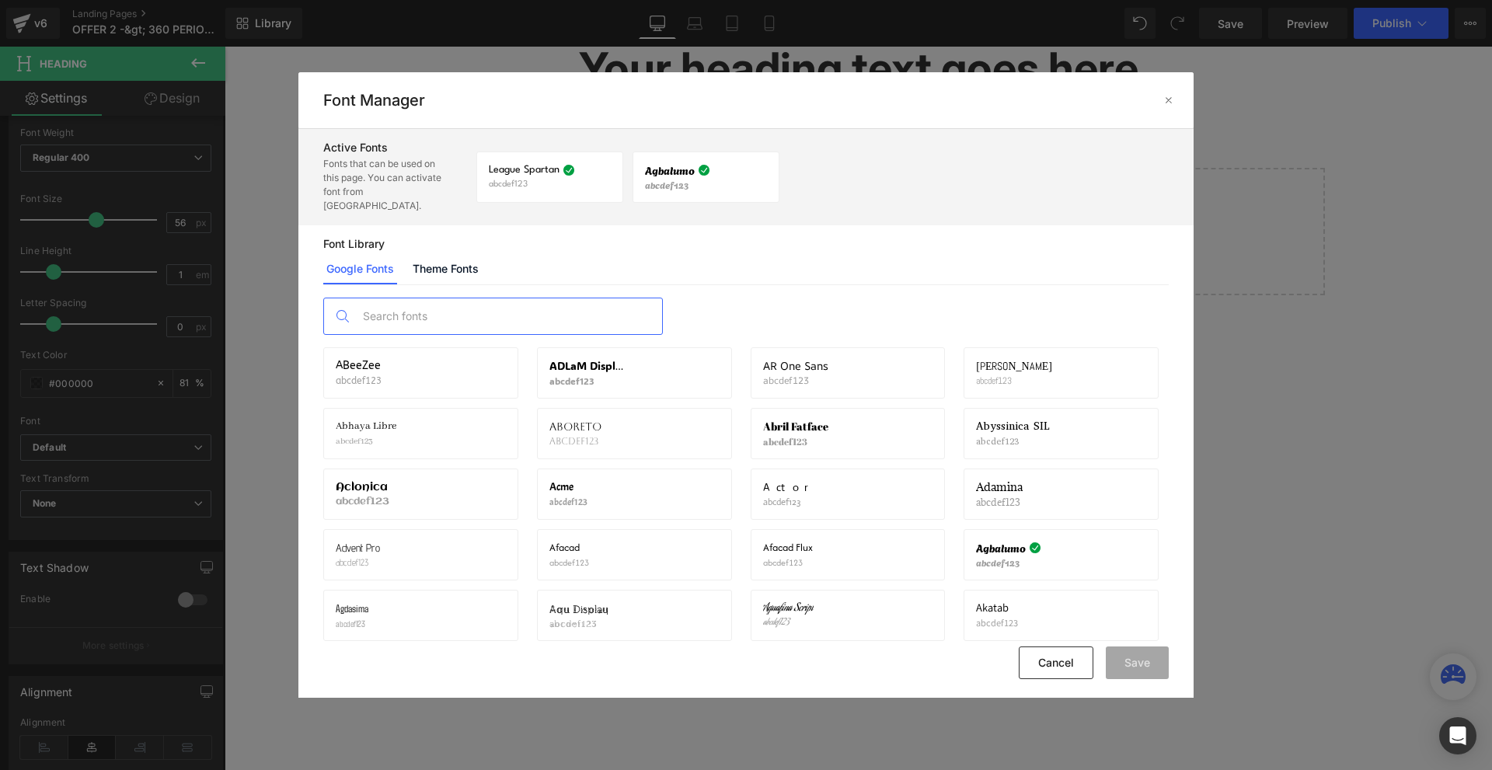
click at [405, 313] on input "text" at bounding box center [508, 316] width 307 height 36
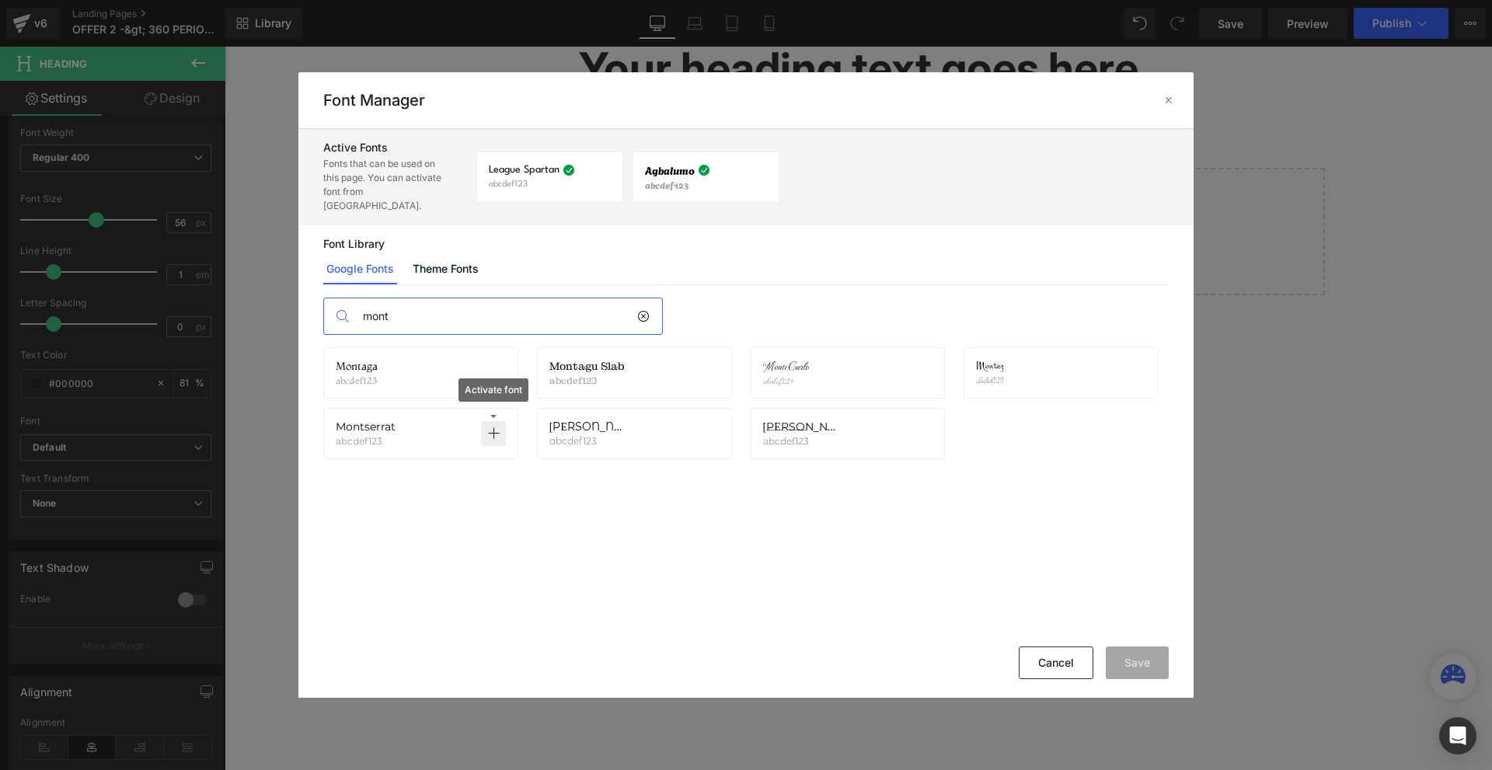
type input "mont"
click at [490, 428] on icon at bounding box center [493, 434] width 12 height 12
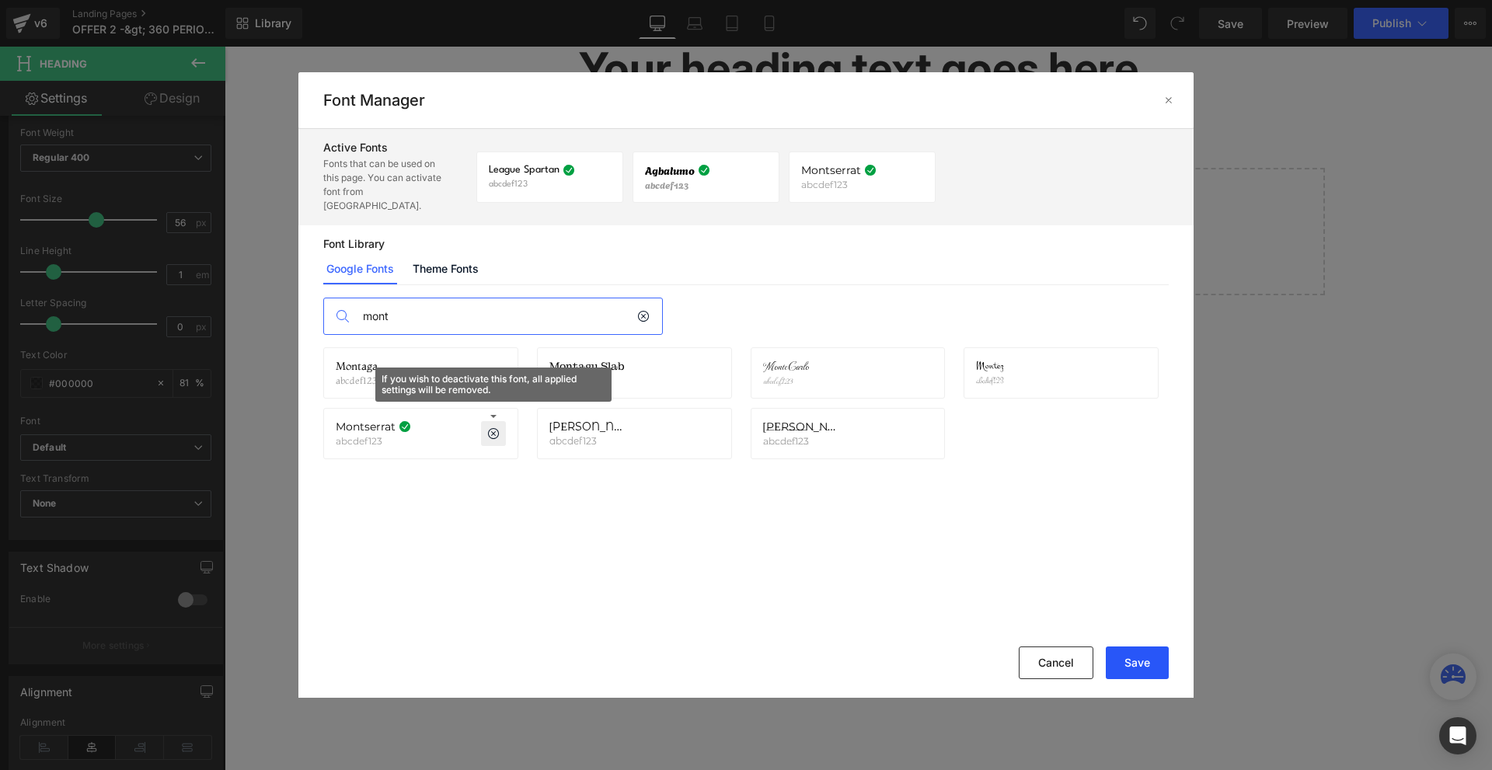
click at [1123, 651] on button "Save" at bounding box center [1137, 663] width 63 height 33
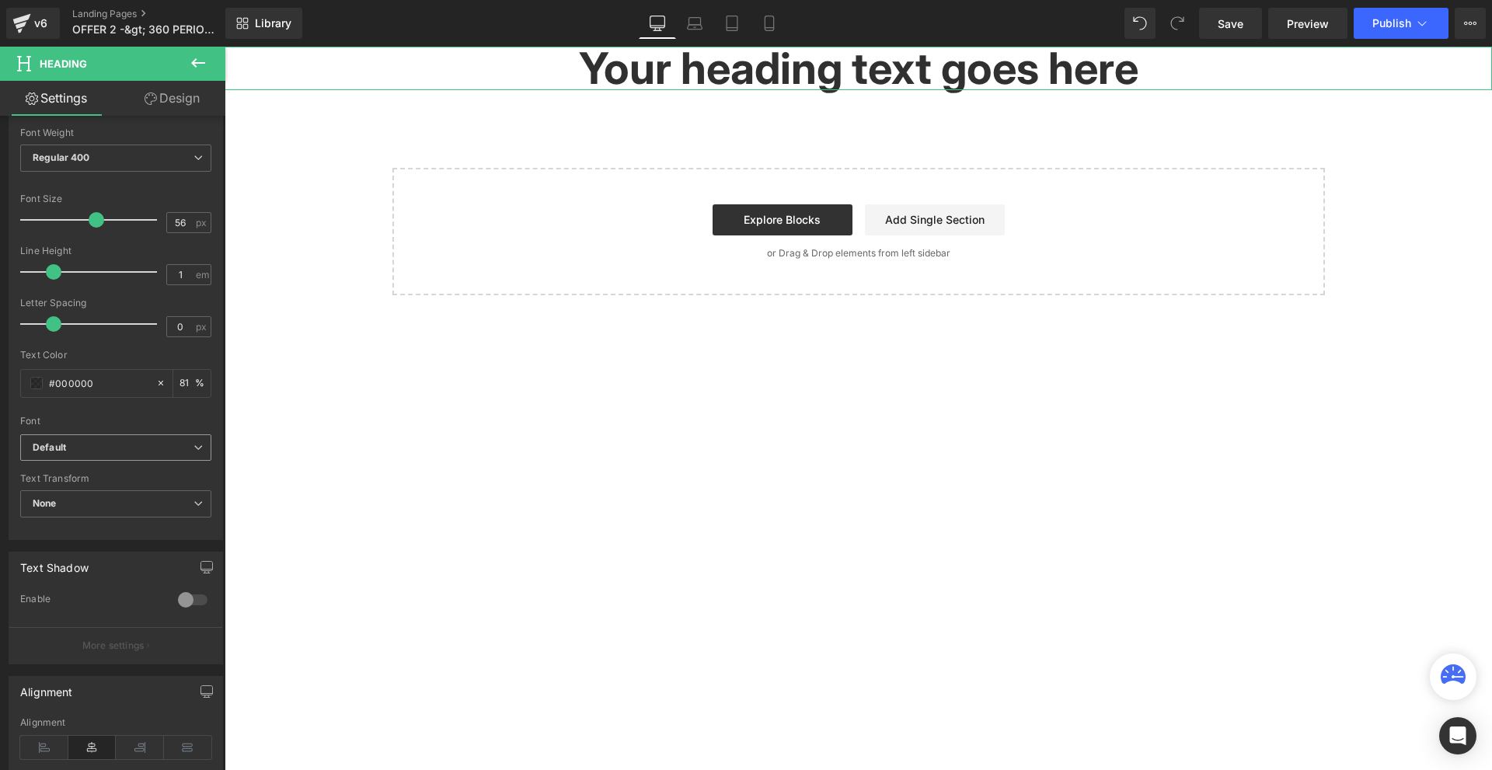
click at [135, 448] on b "Default" at bounding box center [113, 447] width 161 height 13
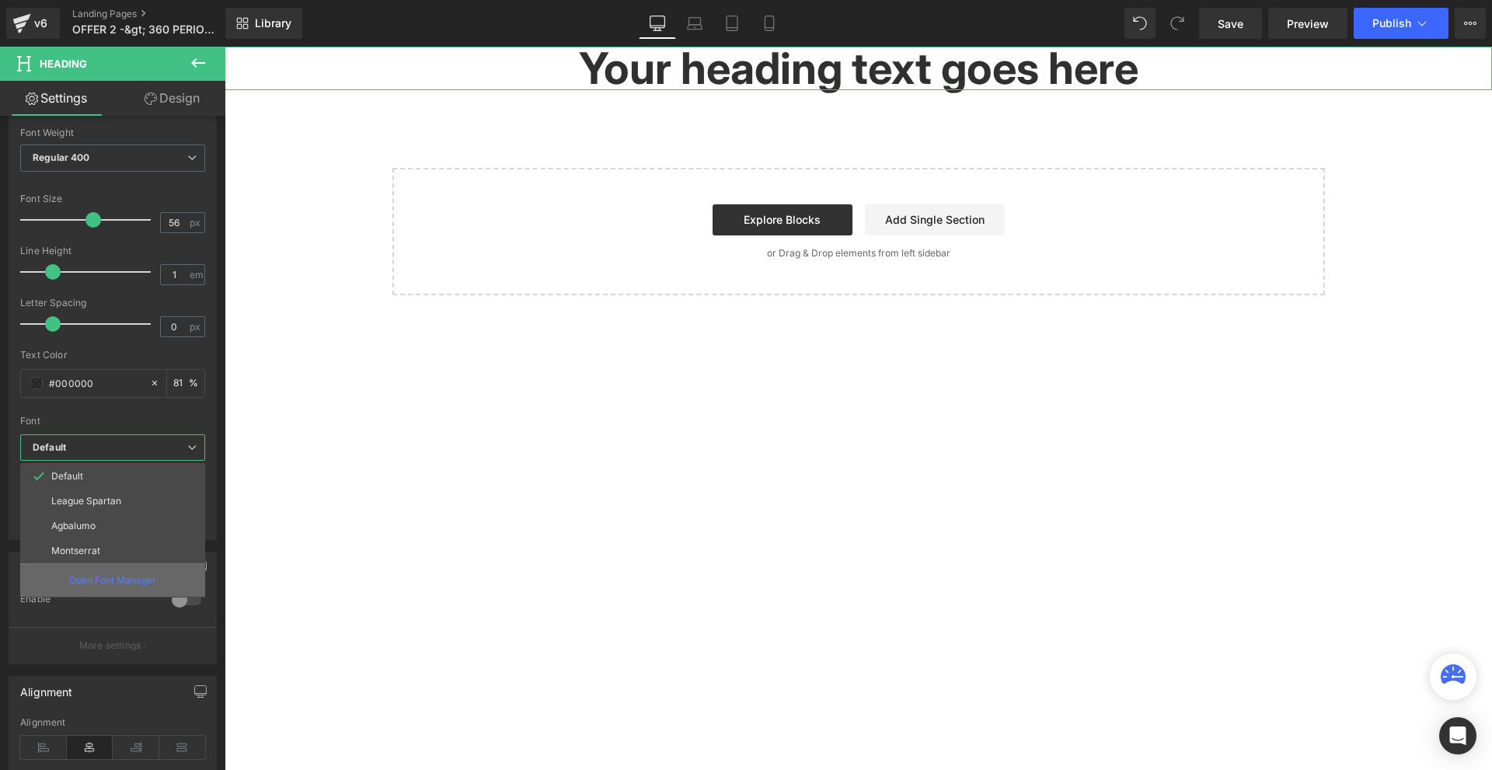
click at [126, 578] on p "Open Font Manager" at bounding box center [112, 581] width 87 height 14
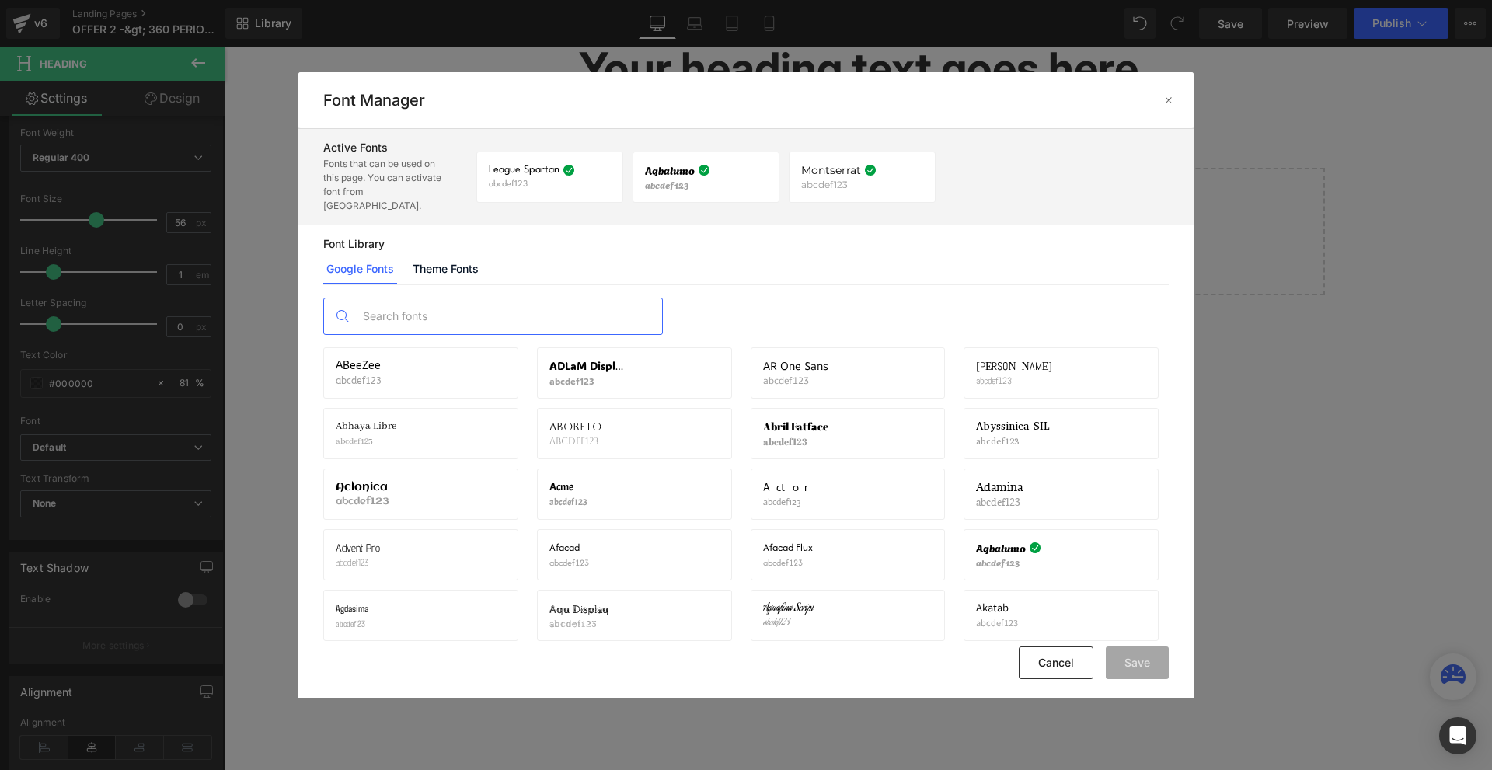
click at [472, 301] on input "text" at bounding box center [508, 316] width 307 height 36
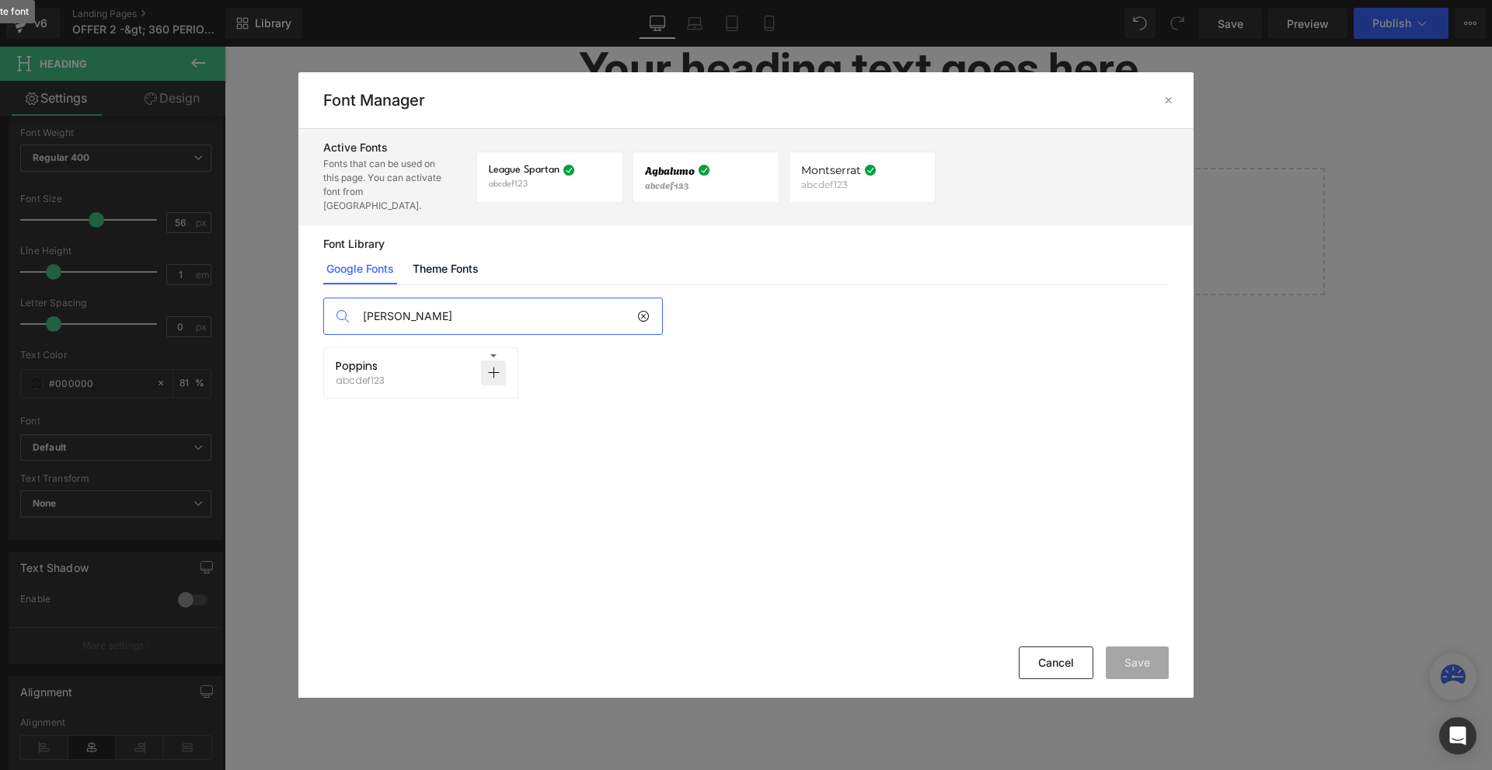
type input "[PERSON_NAME]"
click at [500, 361] on p at bounding box center [493, 373] width 25 height 25
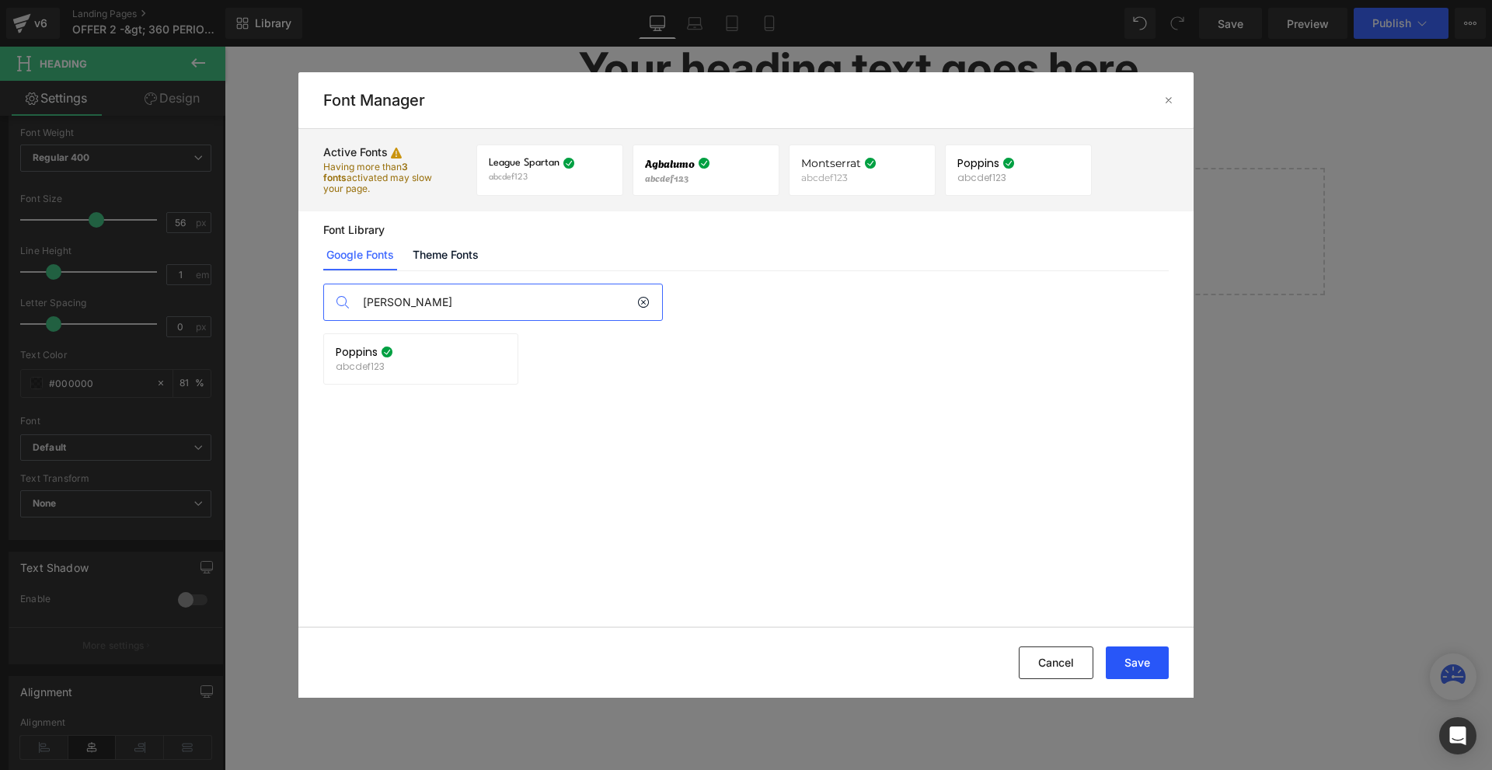
click at [1132, 664] on button "Save" at bounding box center [1137, 663] width 63 height 33
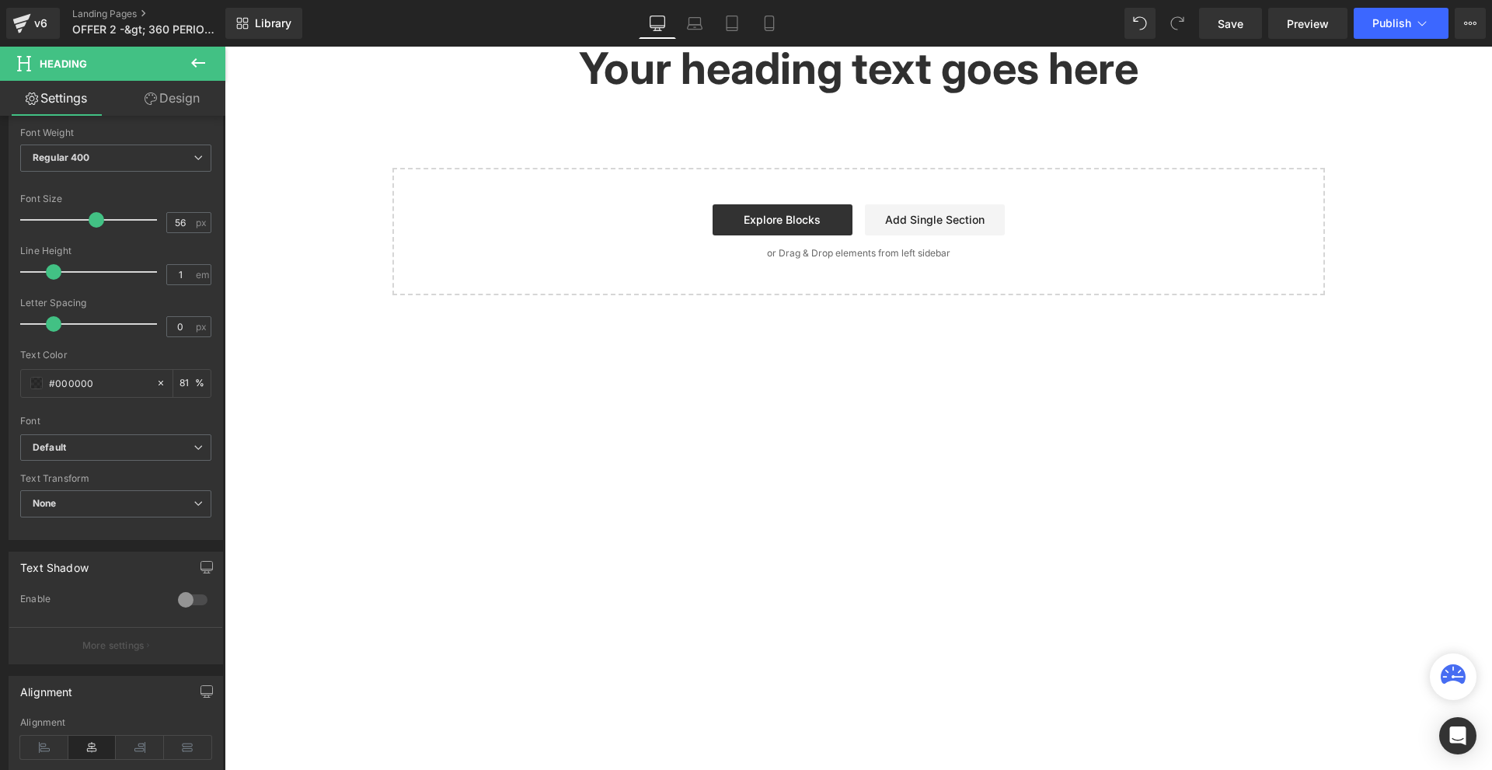
click at [567, 155] on body "Your heading text goes here Heading Select your layout" at bounding box center [859, 409] width 1268 height 724
click at [891, 72] on link at bounding box center [896, 68] width 16 height 19
click at [904, 68] on icon at bounding box center [904, 68] width 9 height 9
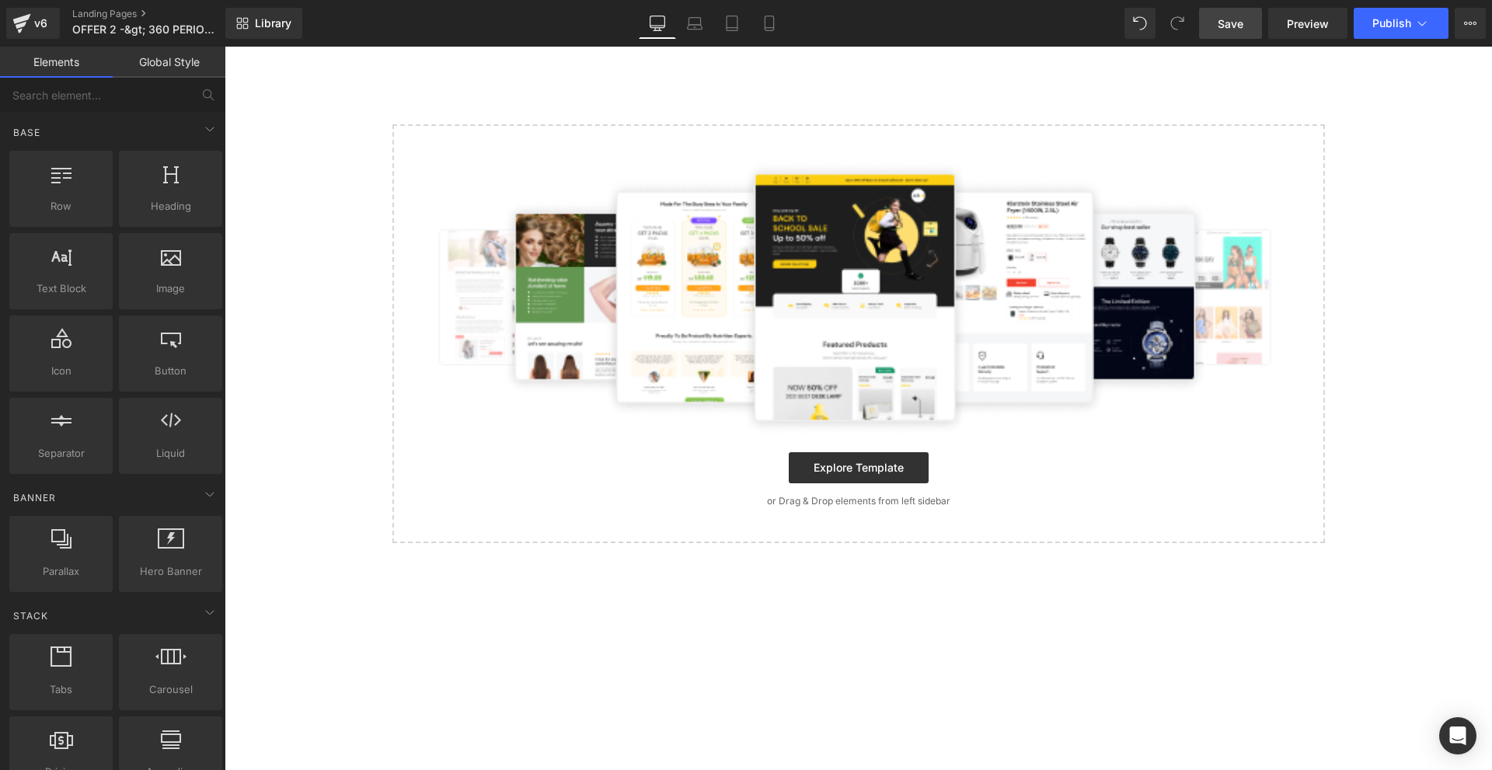
click at [1231, 33] on link "Save" at bounding box center [1230, 23] width 63 height 31
click at [16, 23] on icon at bounding box center [22, 19] width 18 height 10
